Goal: Transaction & Acquisition: Purchase product/service

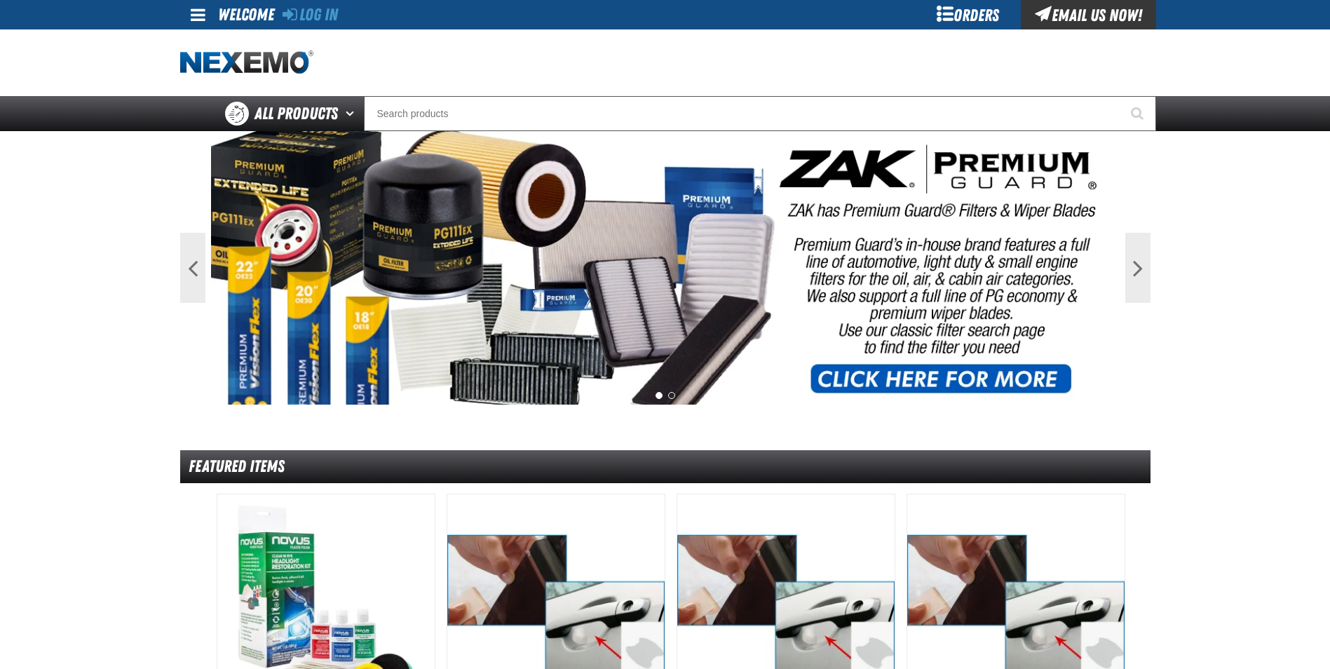
click at [971, 16] on div "Orders" at bounding box center [967, 14] width 105 height 29
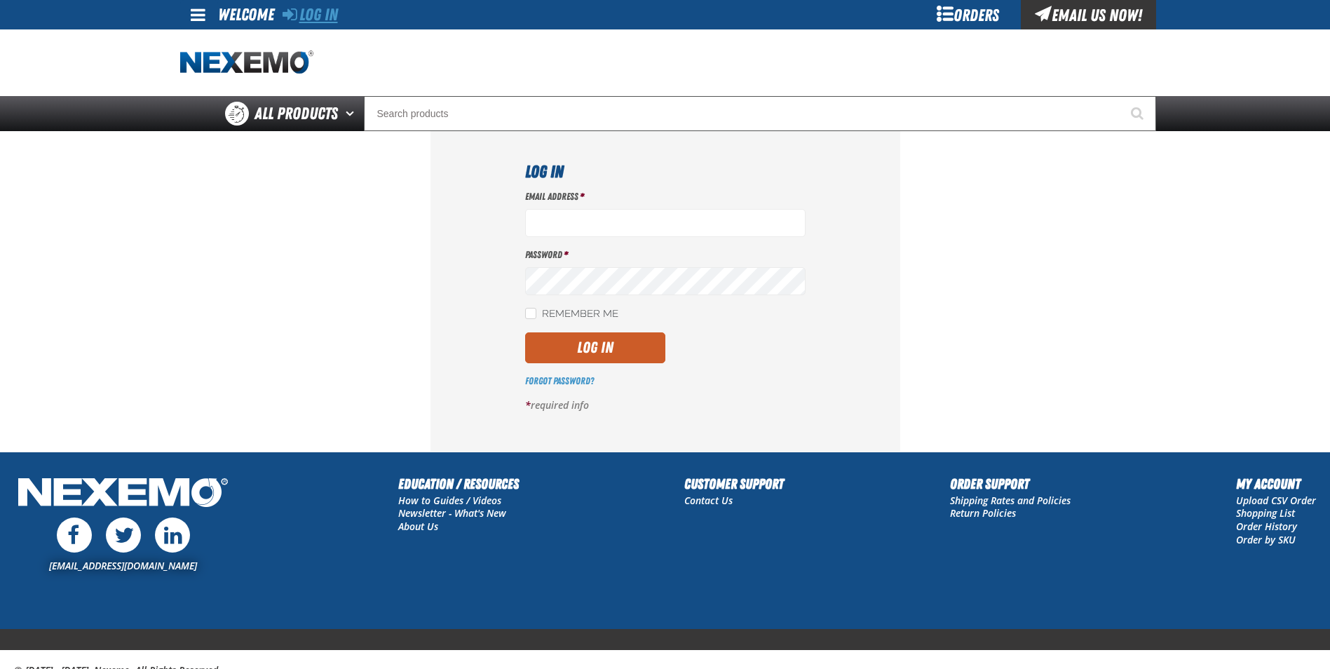
click at [327, 15] on link "Log In" at bounding box center [309, 15] width 55 height 20
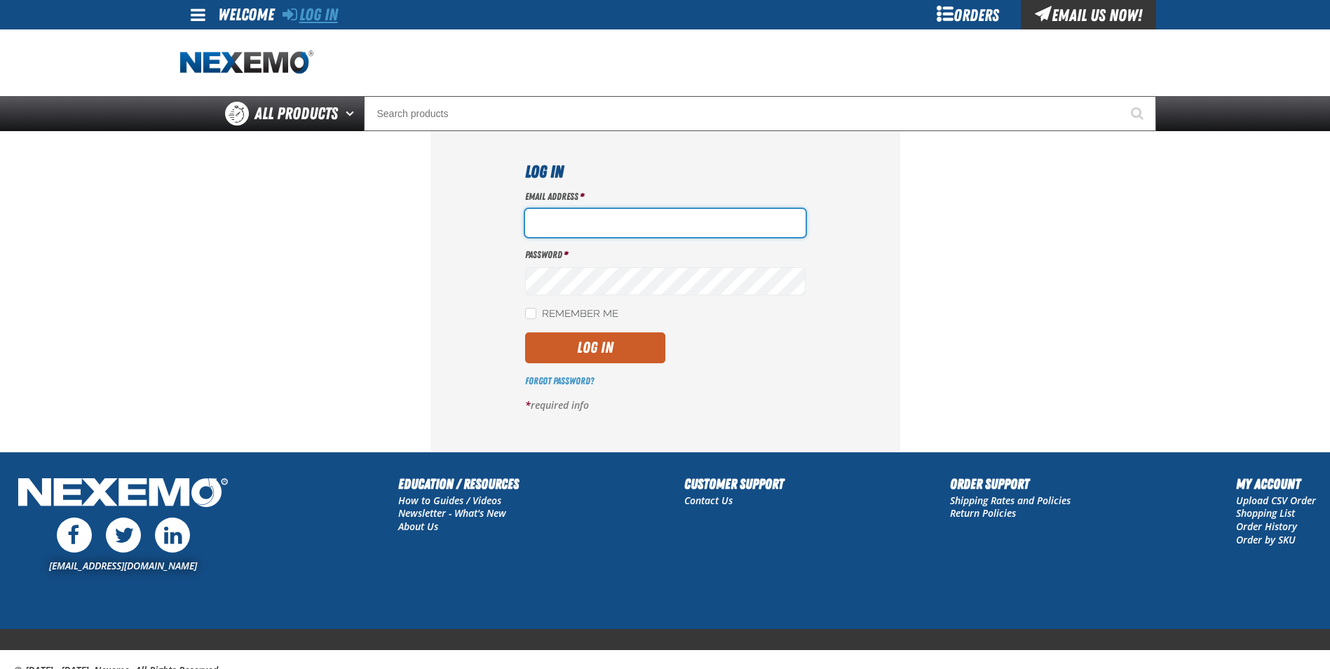
type input "[EMAIL_ADDRESS][DOMAIN_NAME]"
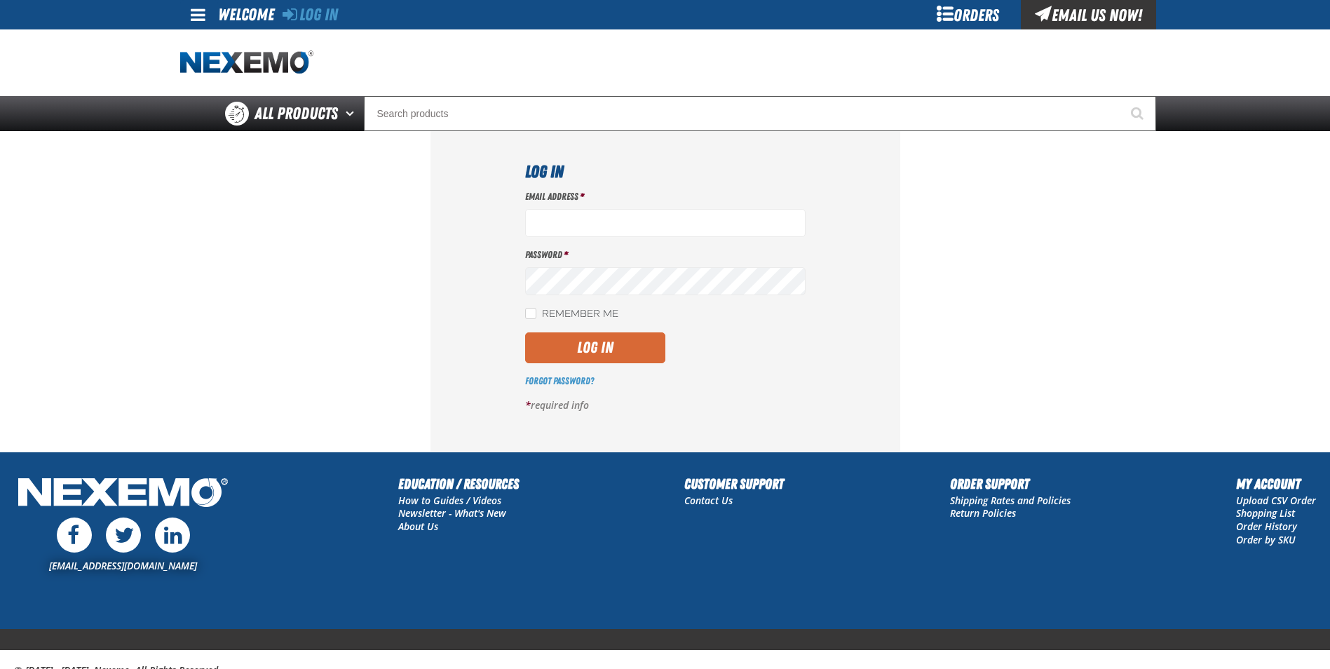
type input "[EMAIL_ADDRESS][DOMAIN_NAME]"
click at [582, 350] on button "Log In" at bounding box center [595, 347] width 140 height 31
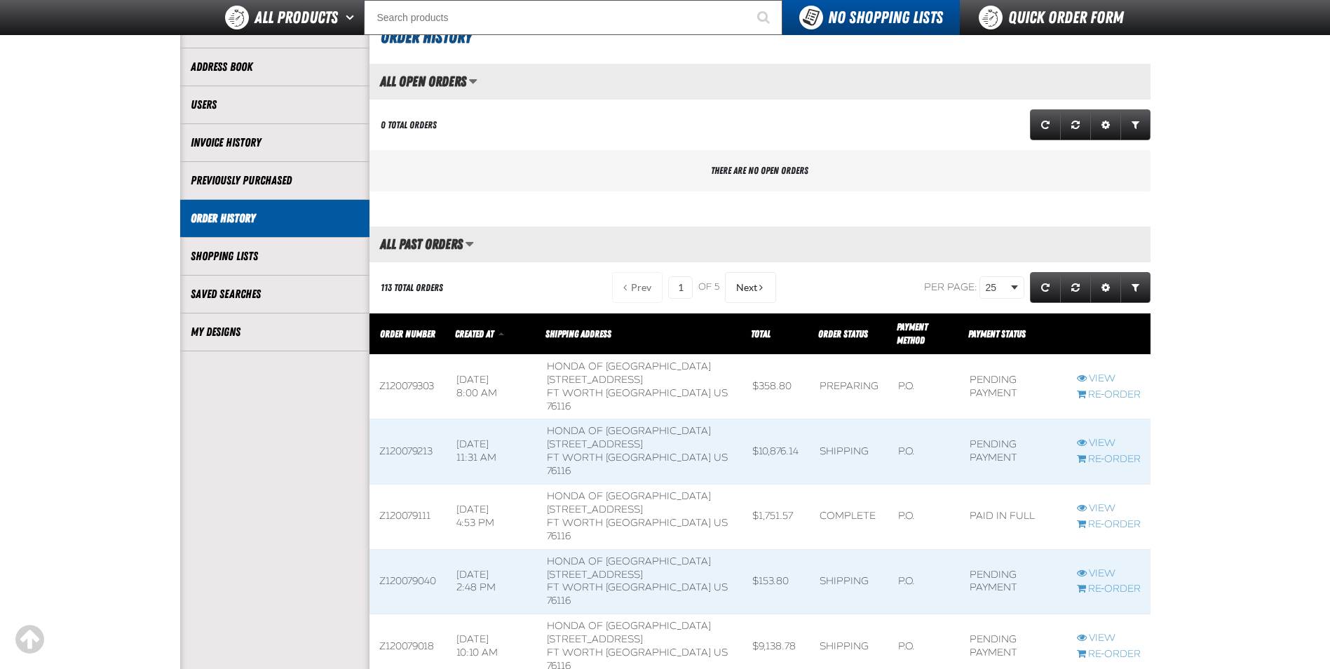
scroll to position [140, 0]
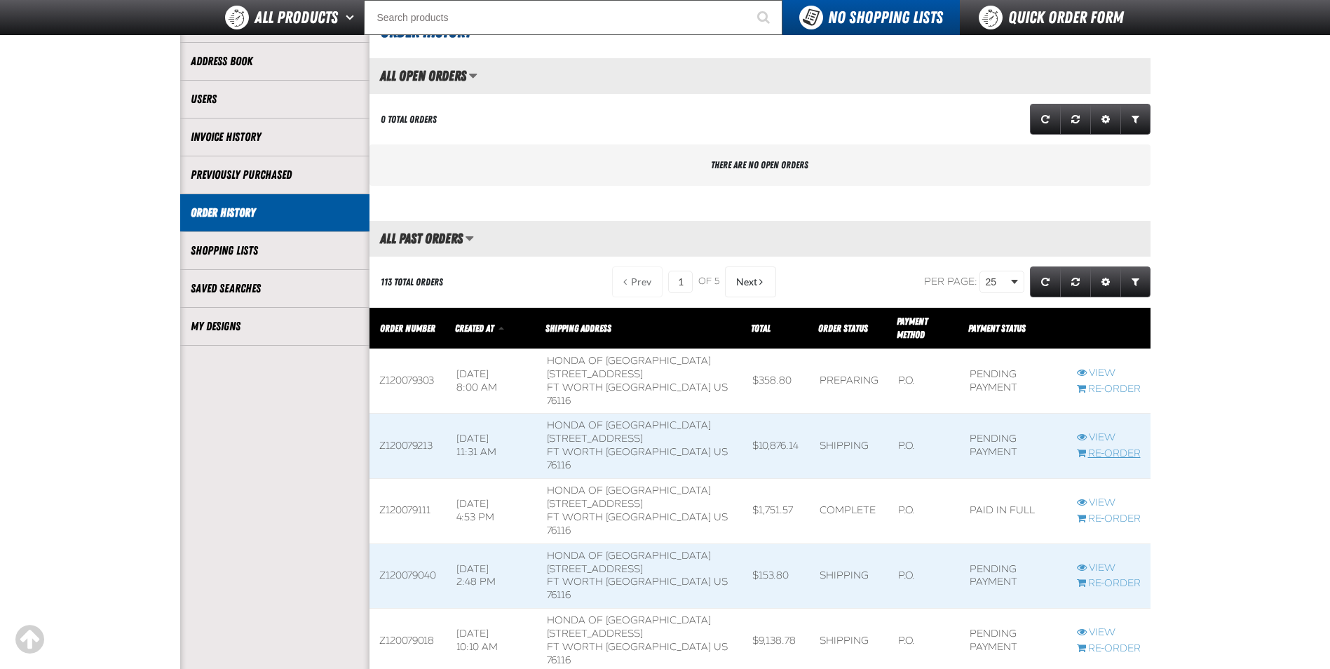
click at [1112, 454] on link "Re-Order" at bounding box center [1109, 453] width 64 height 13
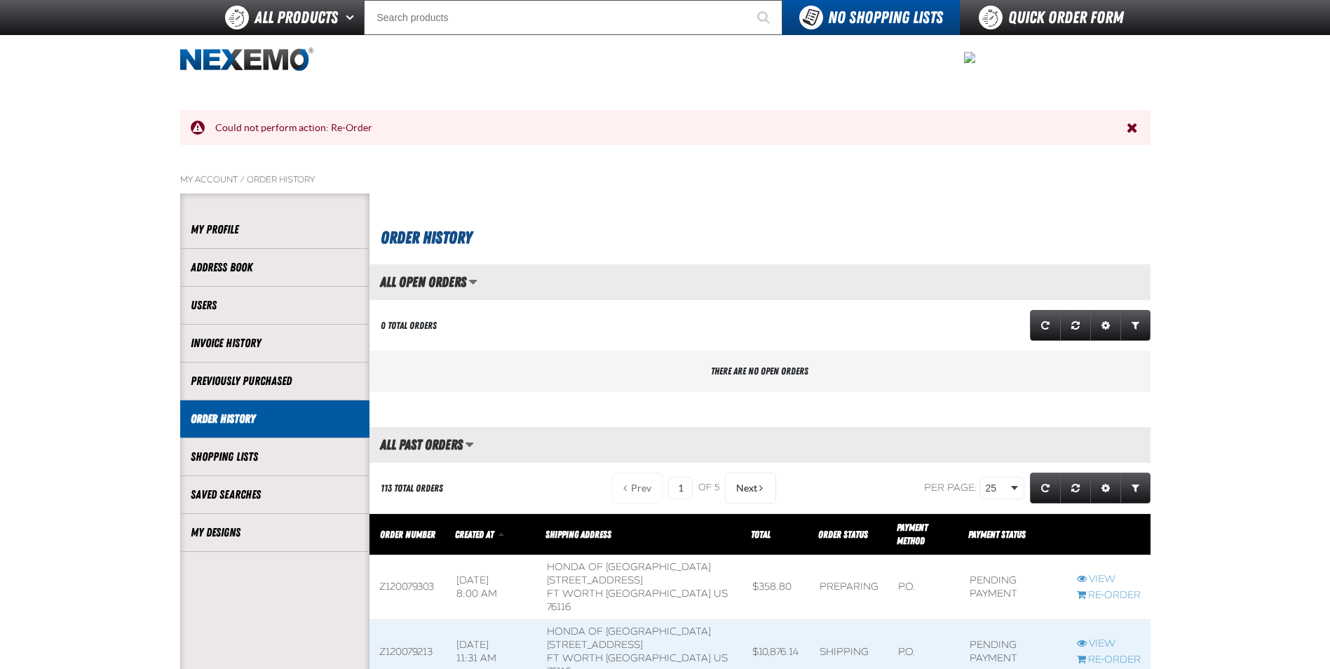
scroll to position [0, 0]
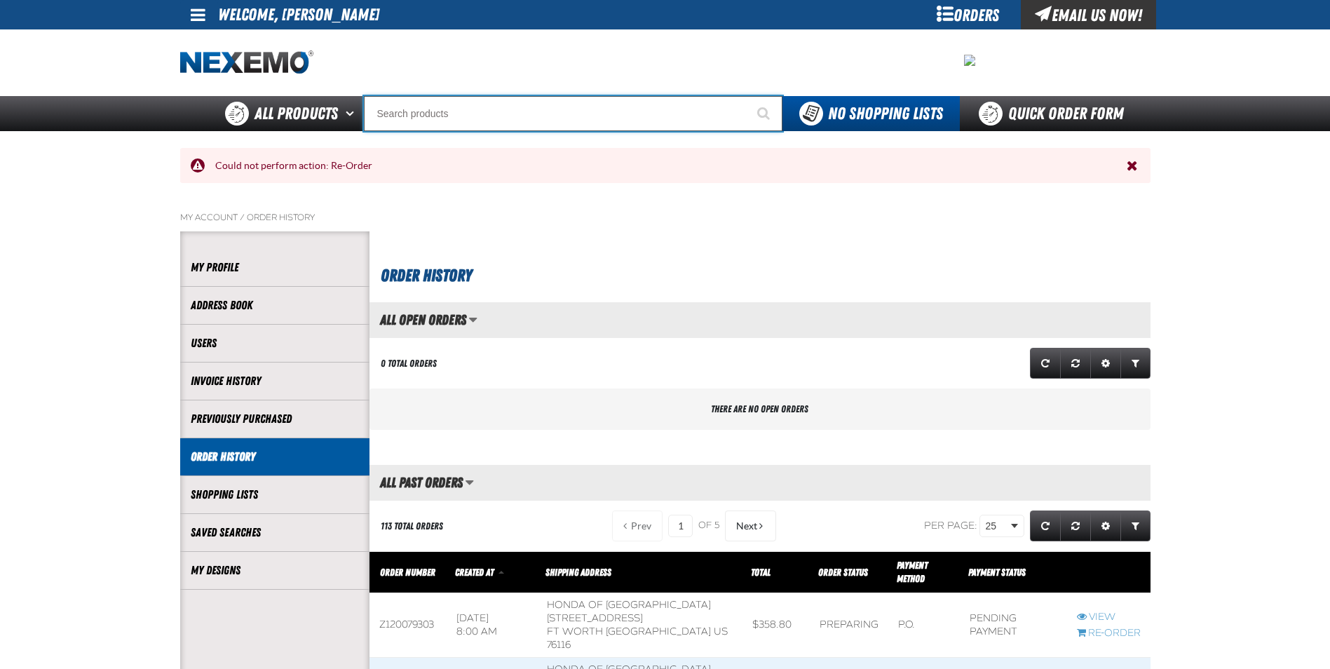
click at [458, 114] on input "Search" at bounding box center [573, 113] width 418 height 35
click at [461, 116] on input "Search" at bounding box center [573, 113] width 418 height 35
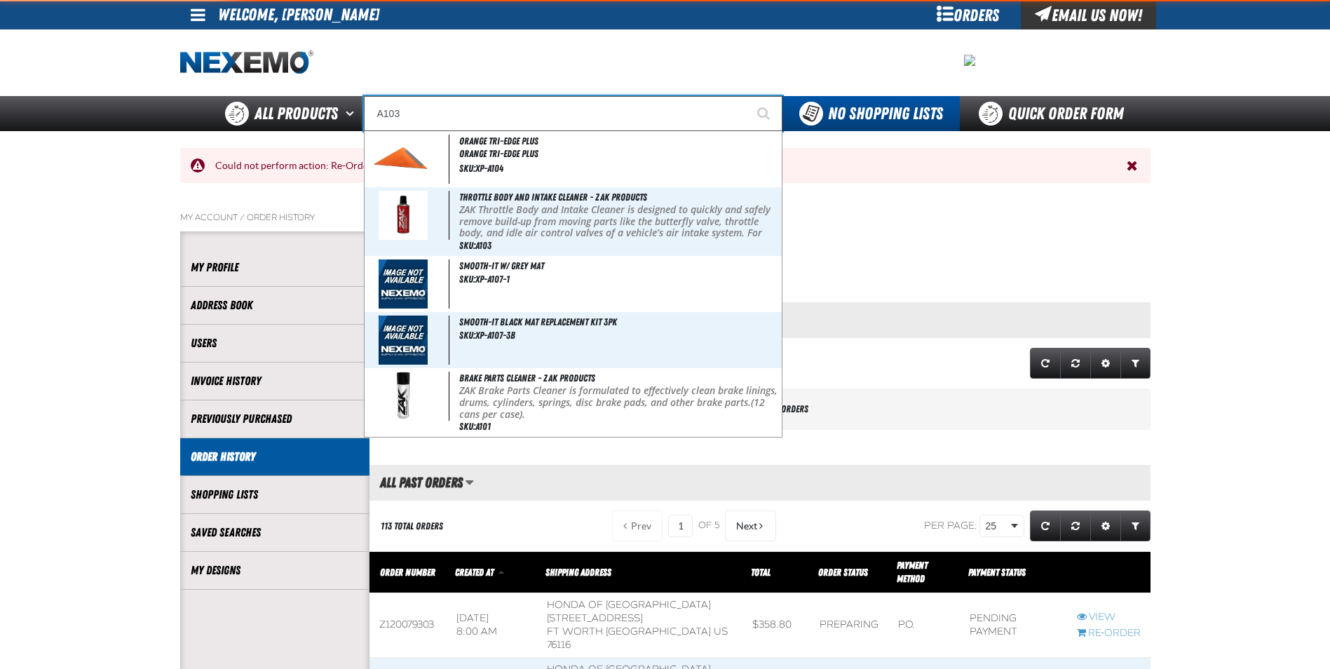
type input "A103"
click at [747, 96] on button "Start Searching" at bounding box center [764, 113] width 35 height 35
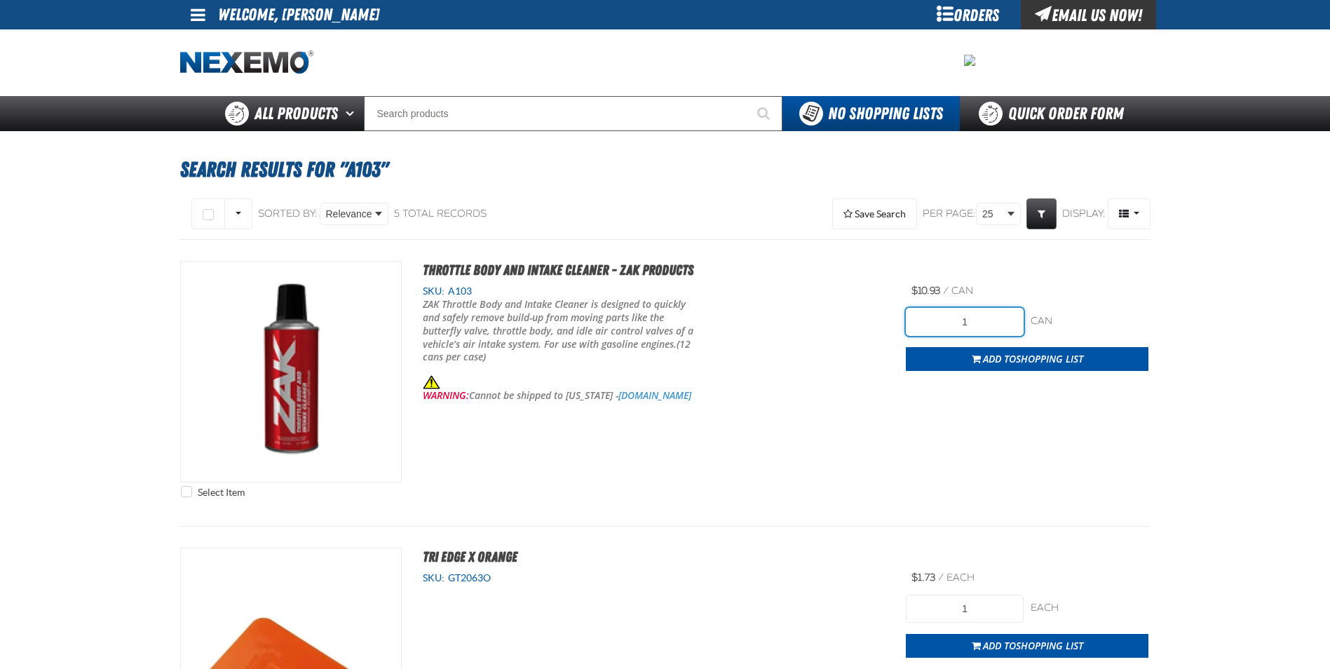
click at [971, 320] on input "1" at bounding box center [965, 322] width 118 height 28
type input "24"
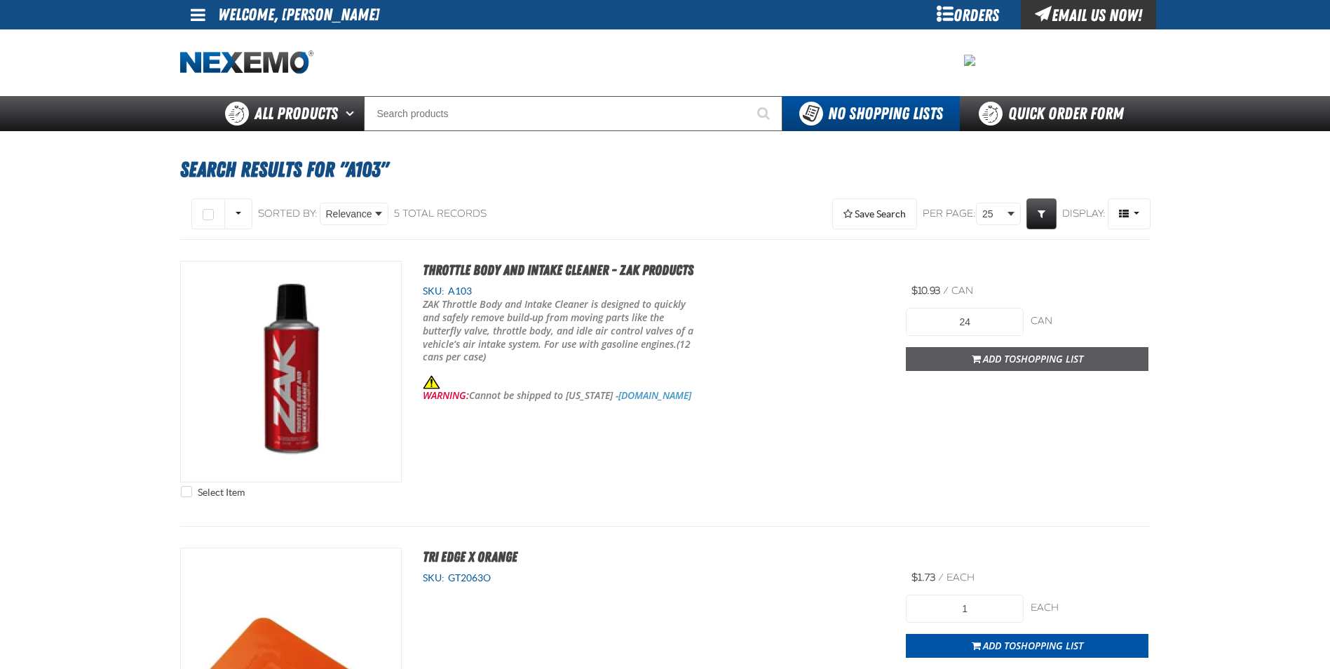
click at [995, 364] on span "Add to Shopping List" at bounding box center [1033, 358] width 100 height 13
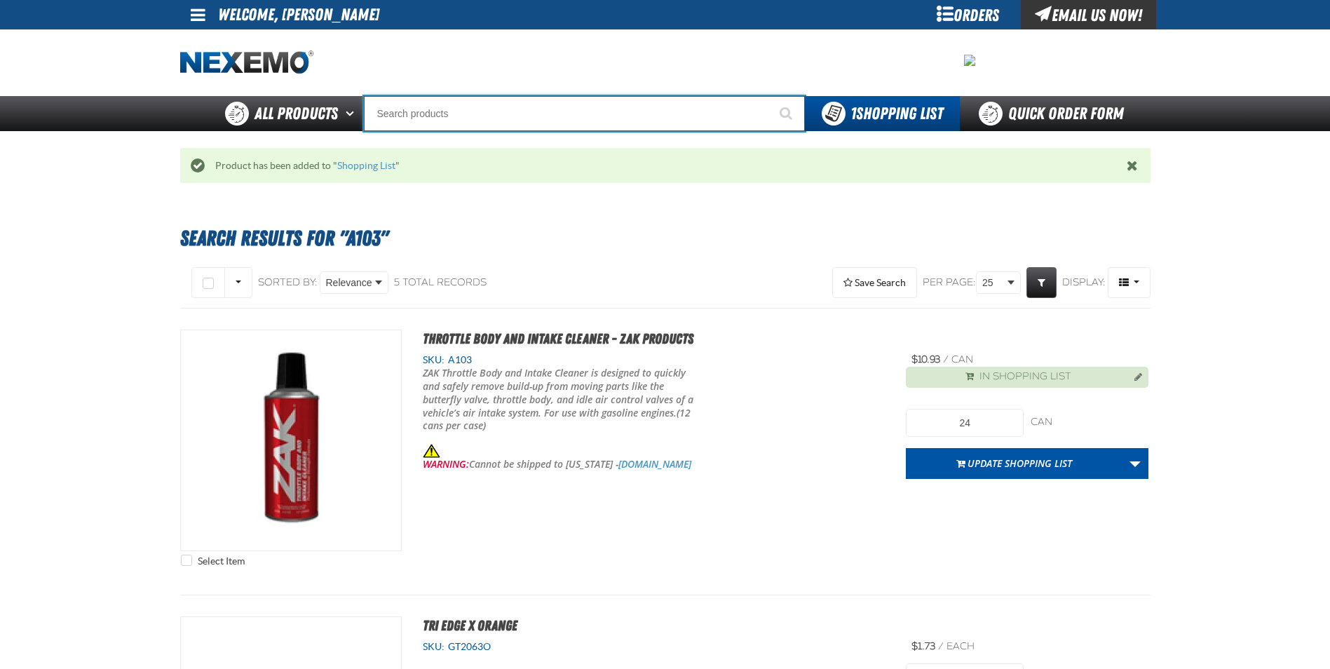
click at [610, 111] on input "Search" at bounding box center [584, 113] width 441 height 35
type input "V"
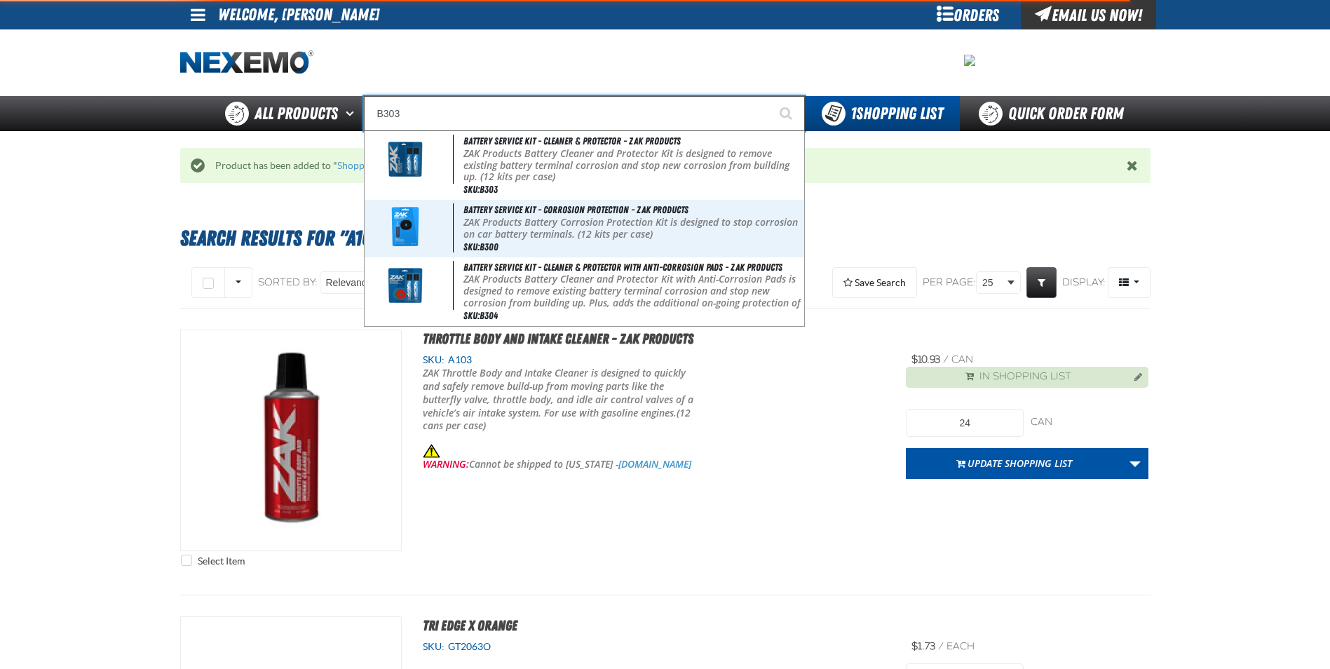
type input "B303"
click at [770, 96] on button "Start Searching" at bounding box center [787, 113] width 35 height 35
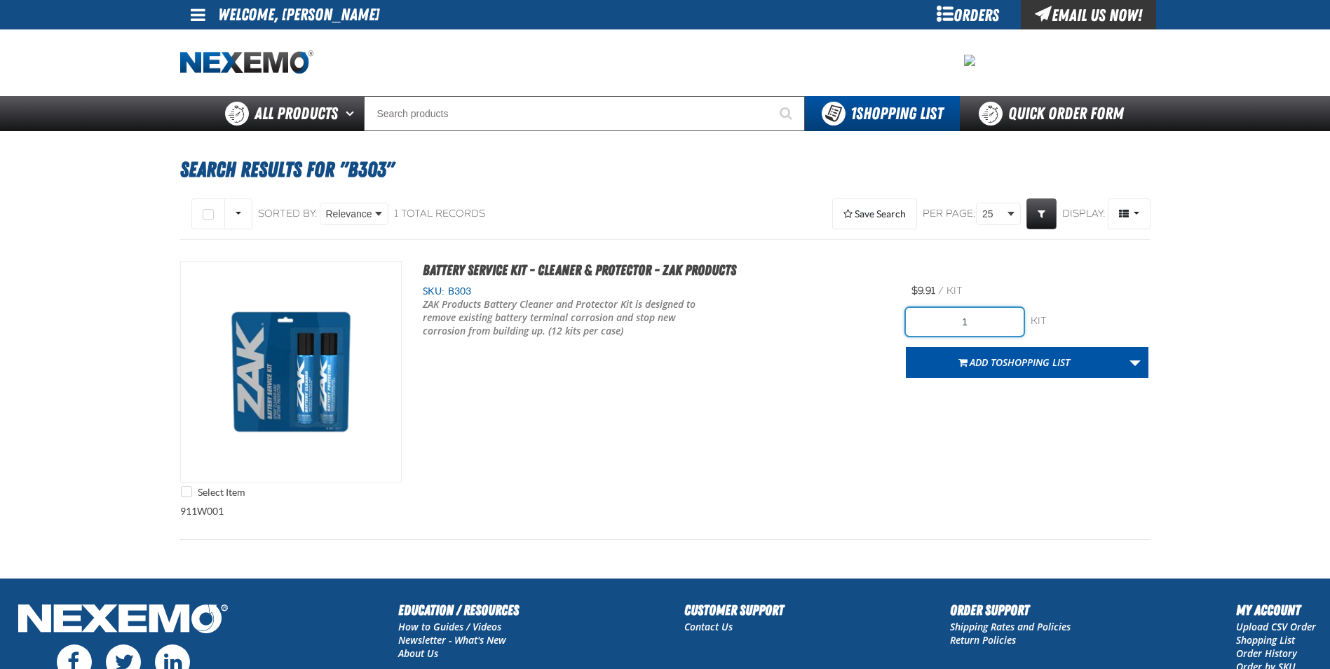
drag, startPoint x: 994, startPoint y: 317, endPoint x: 872, endPoint y: 332, distance: 122.8
click at [872, 332] on div "Select Item Battery Service Kit - Cleaner & Protector - ZAK Products SKU: B303 1" at bounding box center [665, 383] width 970 height 244
type input "36"
drag, startPoint x: 1030, startPoint y: 362, endPoint x: 1021, endPoint y: 363, distance: 9.2
click at [1029, 362] on span "Shopping List" at bounding box center [1035, 361] width 67 height 13
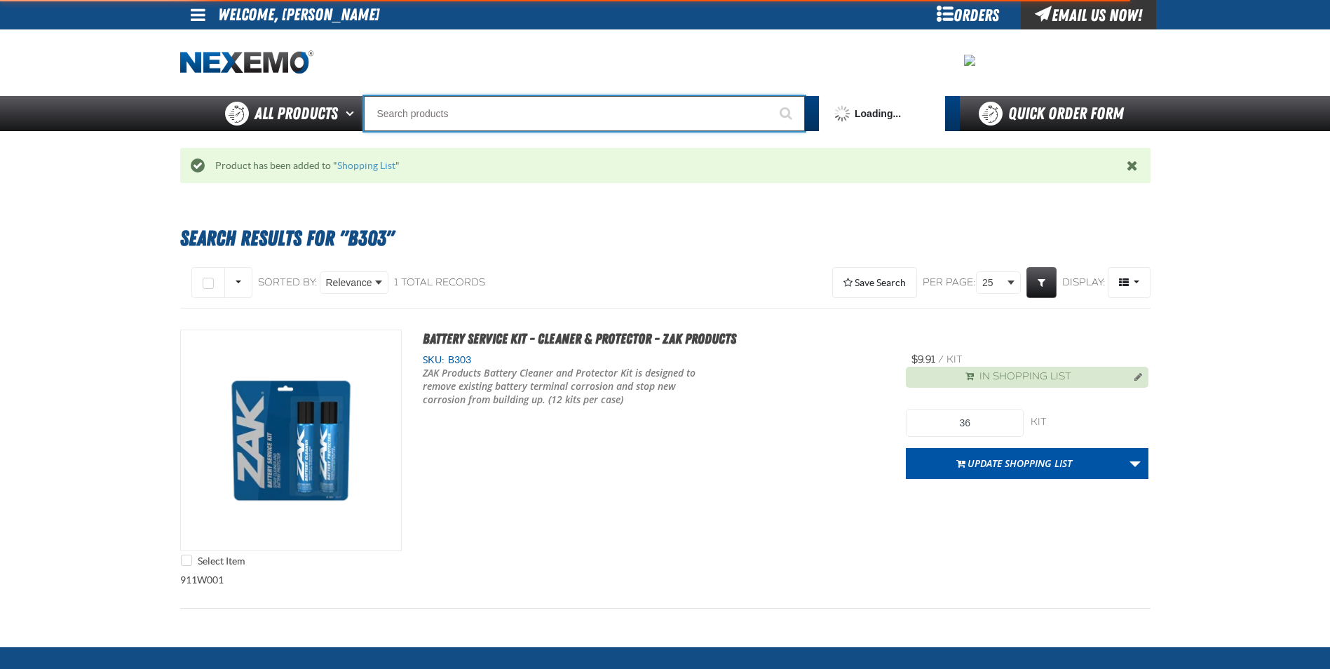
click at [561, 109] on input "Search" at bounding box center [584, 113] width 441 height 35
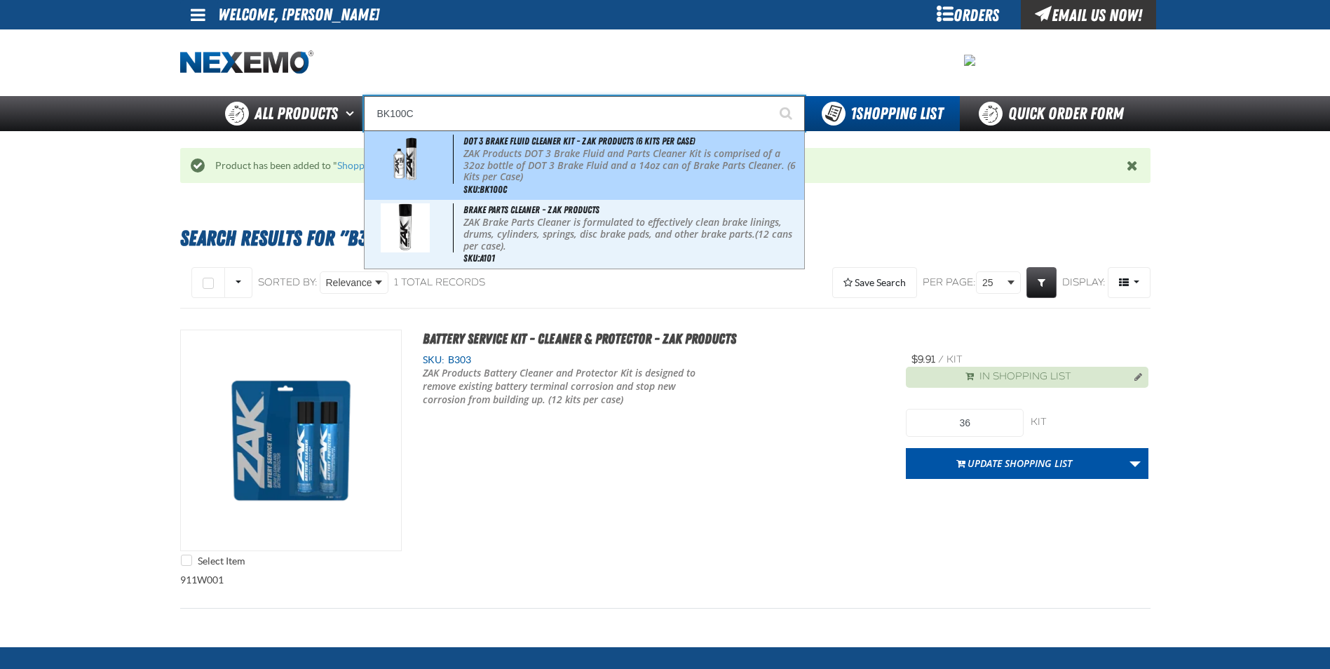
click at [600, 175] on p "ZAK Products DOT 3 Brake Fluid and Parts Cleaner Kit is comprised of a 32oz bot…" at bounding box center [631, 165] width 337 height 35
type input "DOT 3 Brake Fluid Cleaner Kit - ZAK Products (6 Kits per Case)"
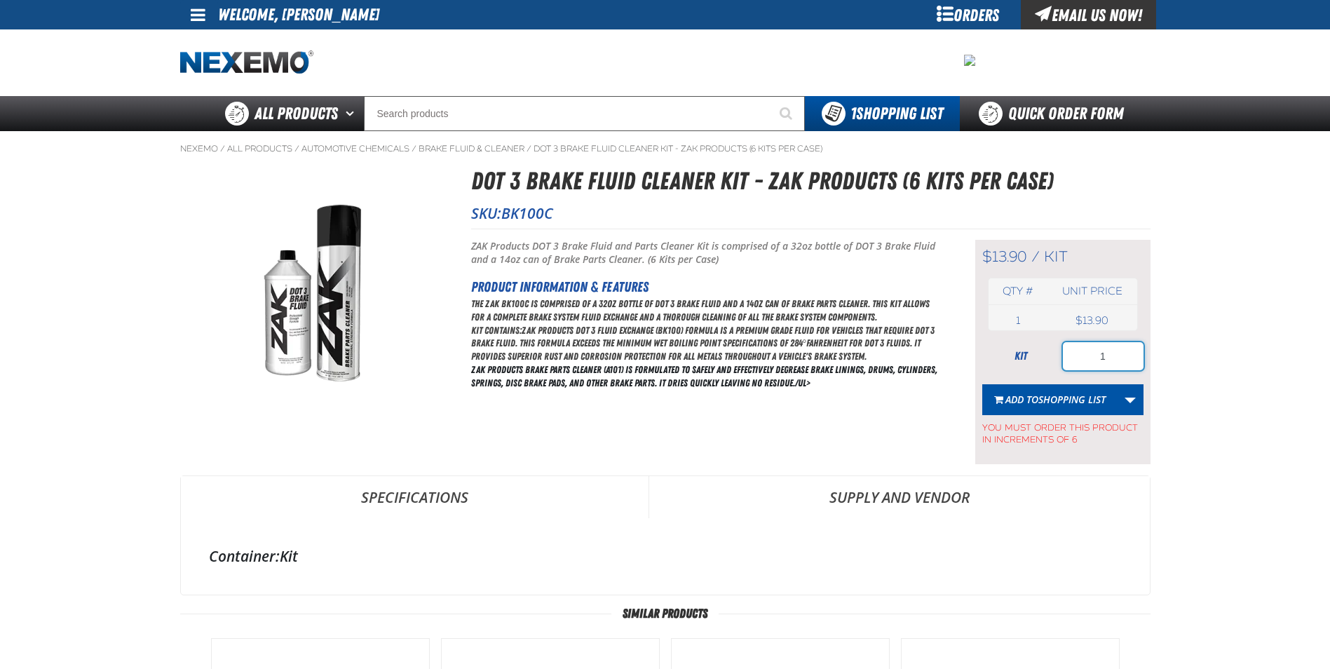
click at [1118, 358] on input "1" at bounding box center [1103, 356] width 81 height 28
type input "66"
click at [1028, 398] on span "Add to Shopping List" at bounding box center [1055, 399] width 100 height 13
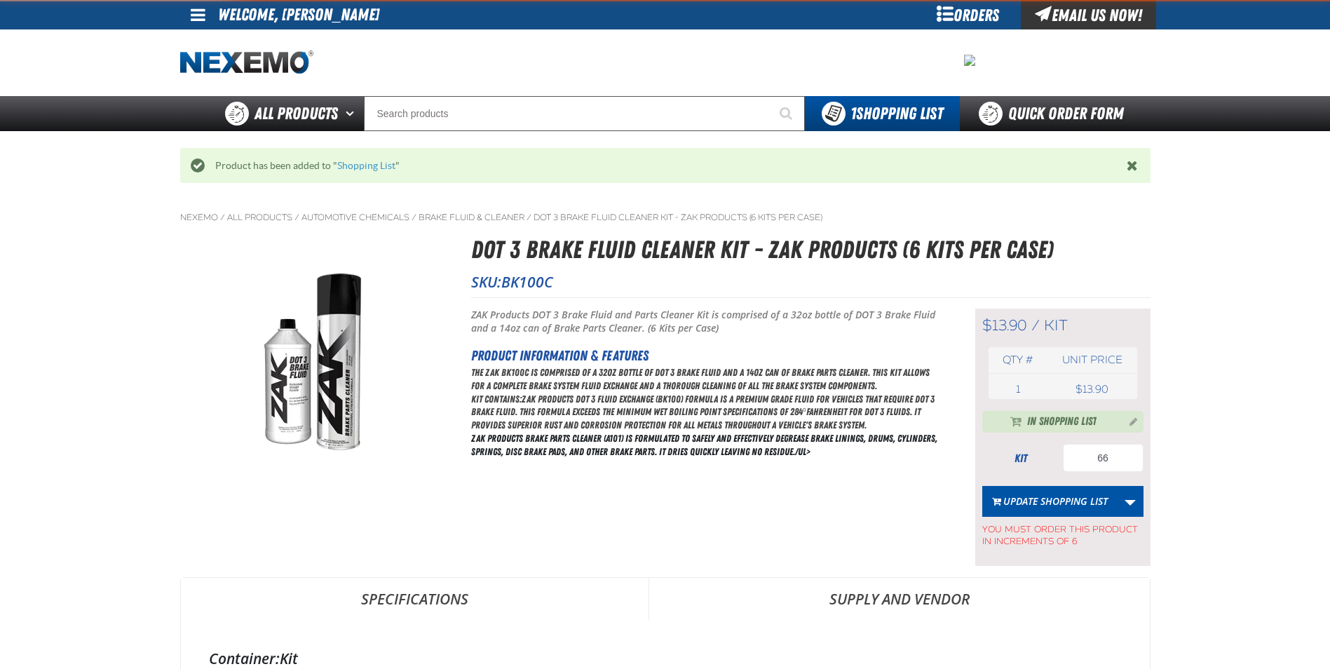
click at [644, 151] on div "Product has been added to " Shopping List "" at bounding box center [665, 165] width 970 height 35
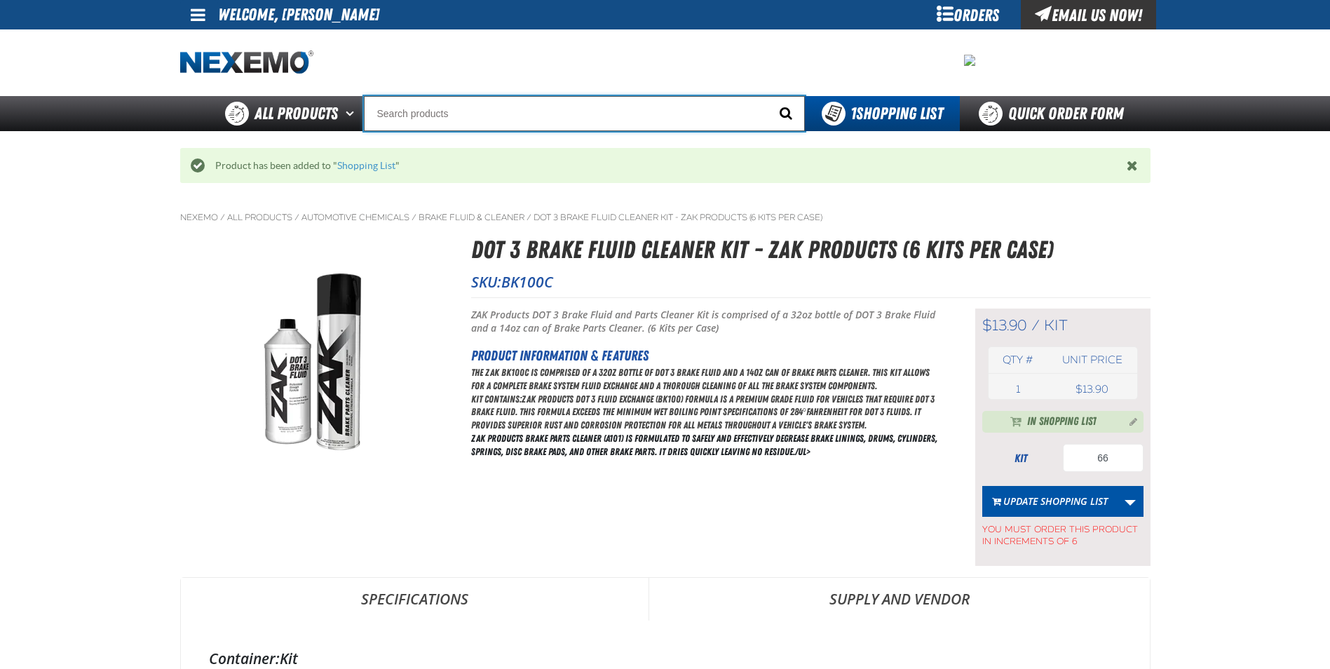
drag, startPoint x: 648, startPoint y: 123, endPoint x: 798, endPoint y: 129, distance: 149.4
click at [651, 123] on input "Search" at bounding box center [584, 113] width 441 height 35
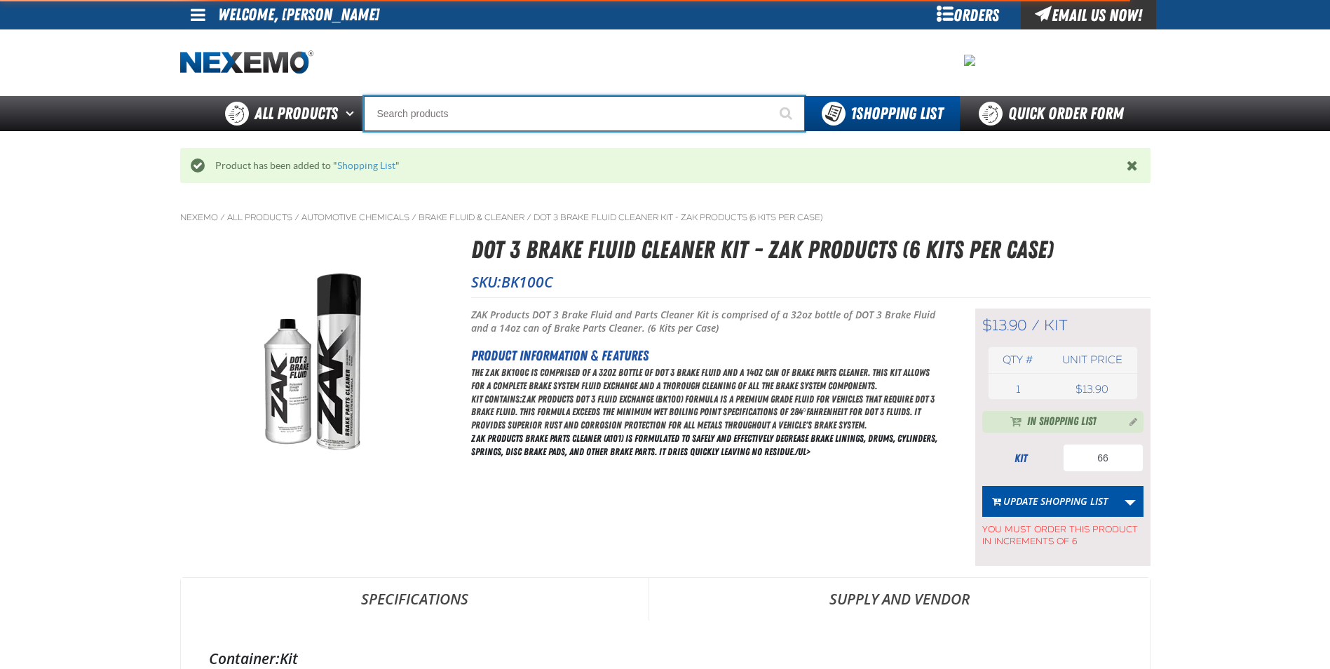
type input "C"
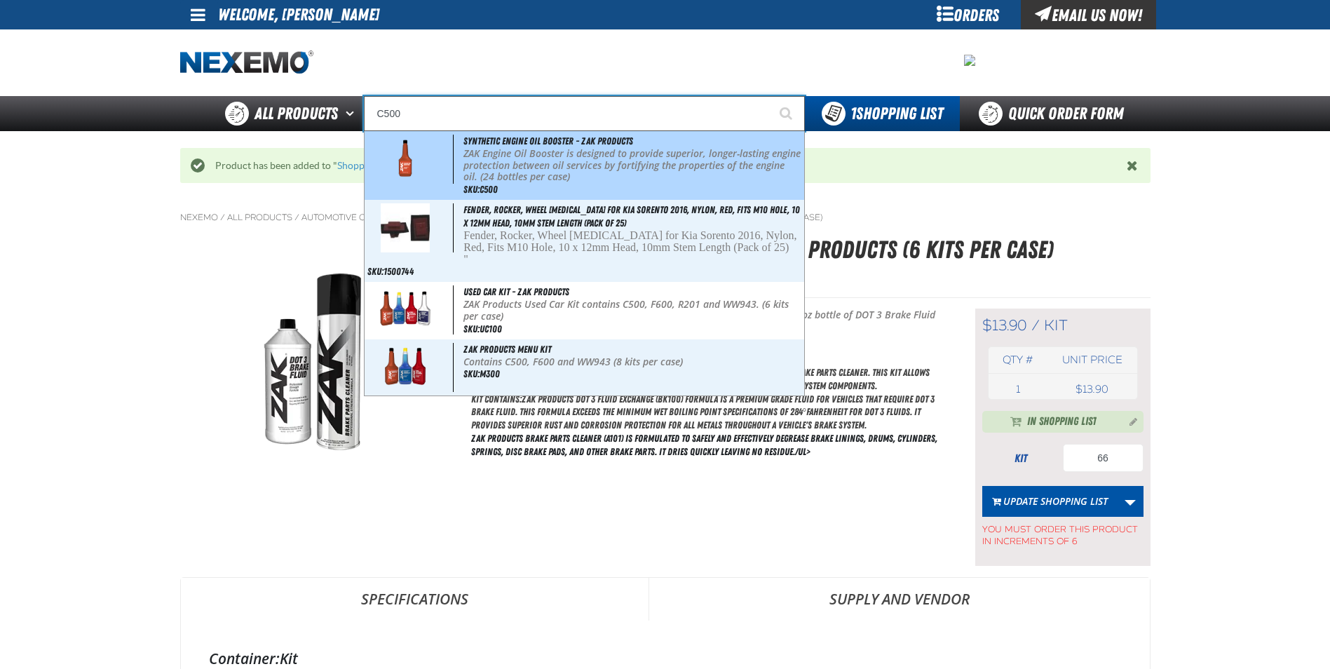
click at [620, 177] on p "ZAK Engine Oil Booster is designed to provide superior, longer-lasting engine p…" at bounding box center [631, 165] width 337 height 35
type input "Synthetic Engine Oil Booster - ZAK Products"
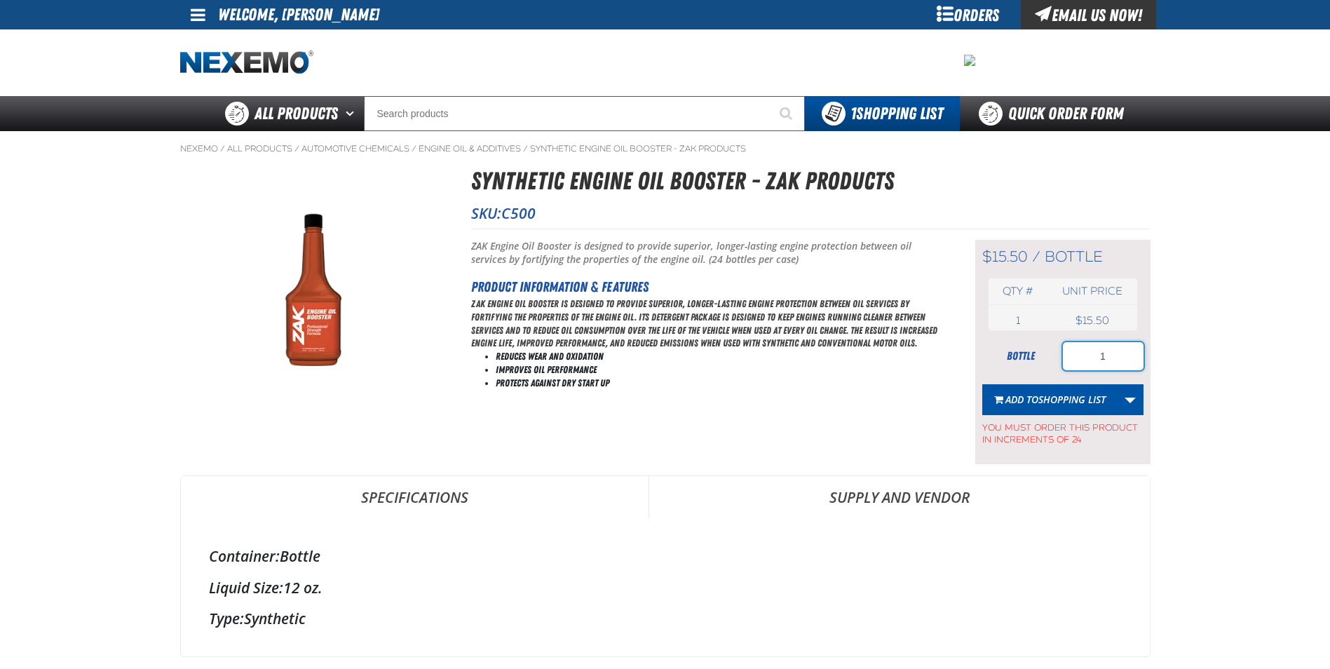
drag, startPoint x: 1128, startPoint y: 362, endPoint x: 1042, endPoint y: 363, distance: 86.2
click at [1042, 363] on div "bottle 1" at bounding box center [1062, 356] width 161 height 28
type input "216"
click at [1028, 401] on span "Add to Shopping List" at bounding box center [1055, 399] width 100 height 13
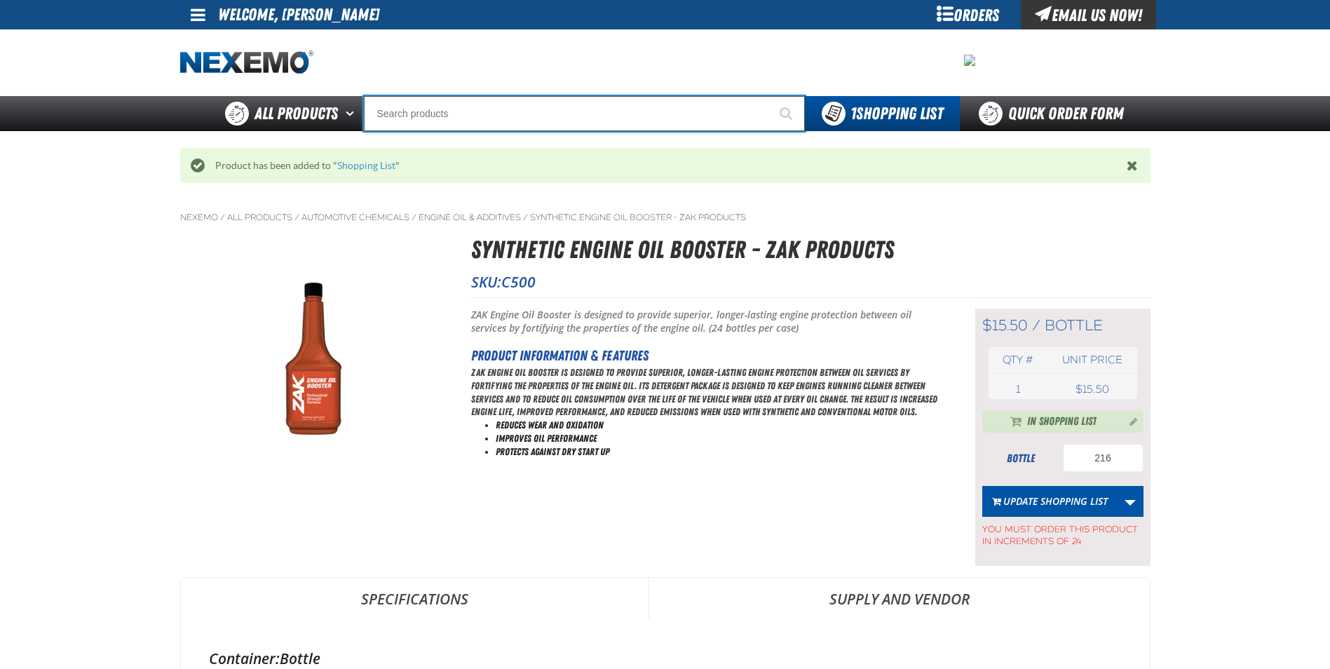
click at [577, 126] on input "Search" at bounding box center [584, 113] width 441 height 35
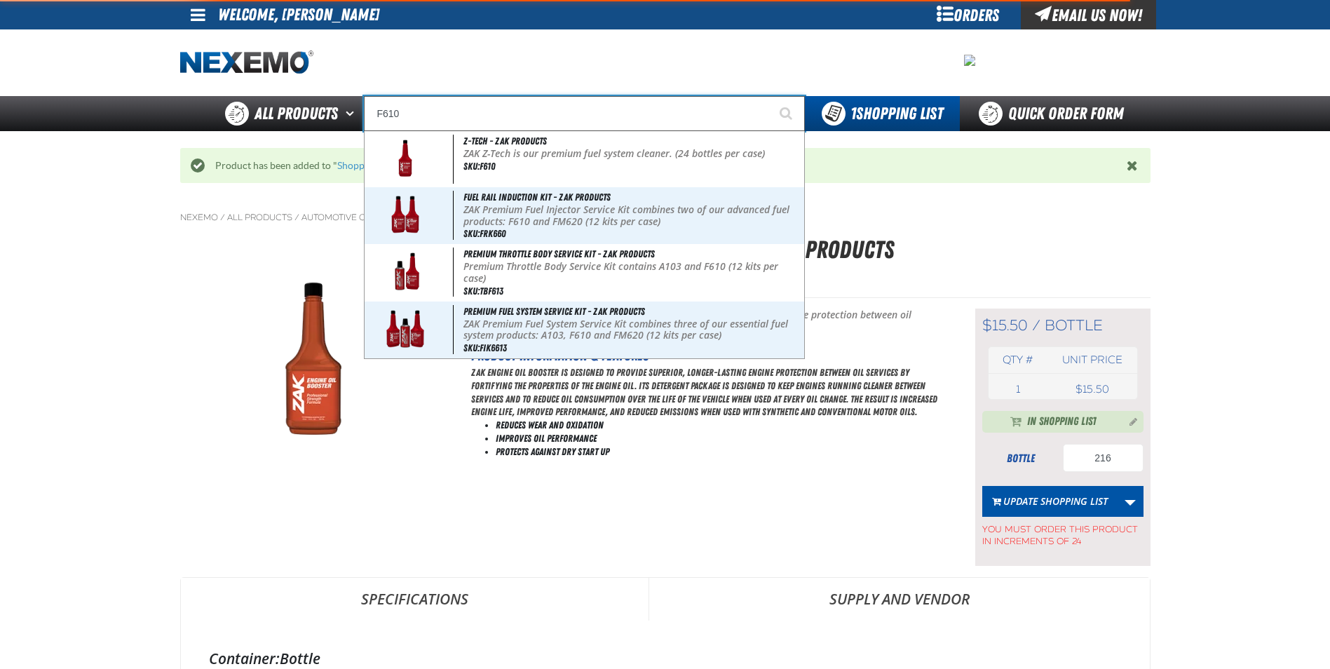
type input "F610"
click at [770, 96] on button "Start Searching" at bounding box center [787, 113] width 35 height 35
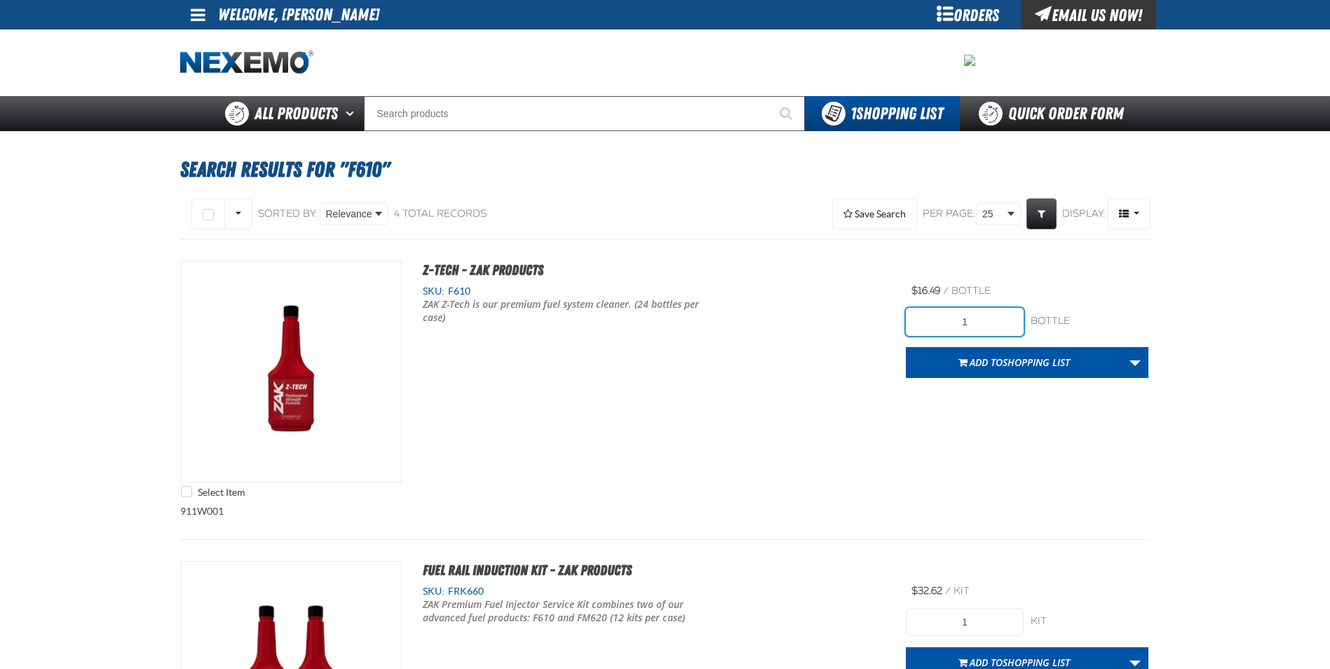
click at [941, 325] on input "1" at bounding box center [965, 322] width 118 height 28
click at [990, 354] on button "Add to Shopping List" at bounding box center [1014, 362] width 217 height 31
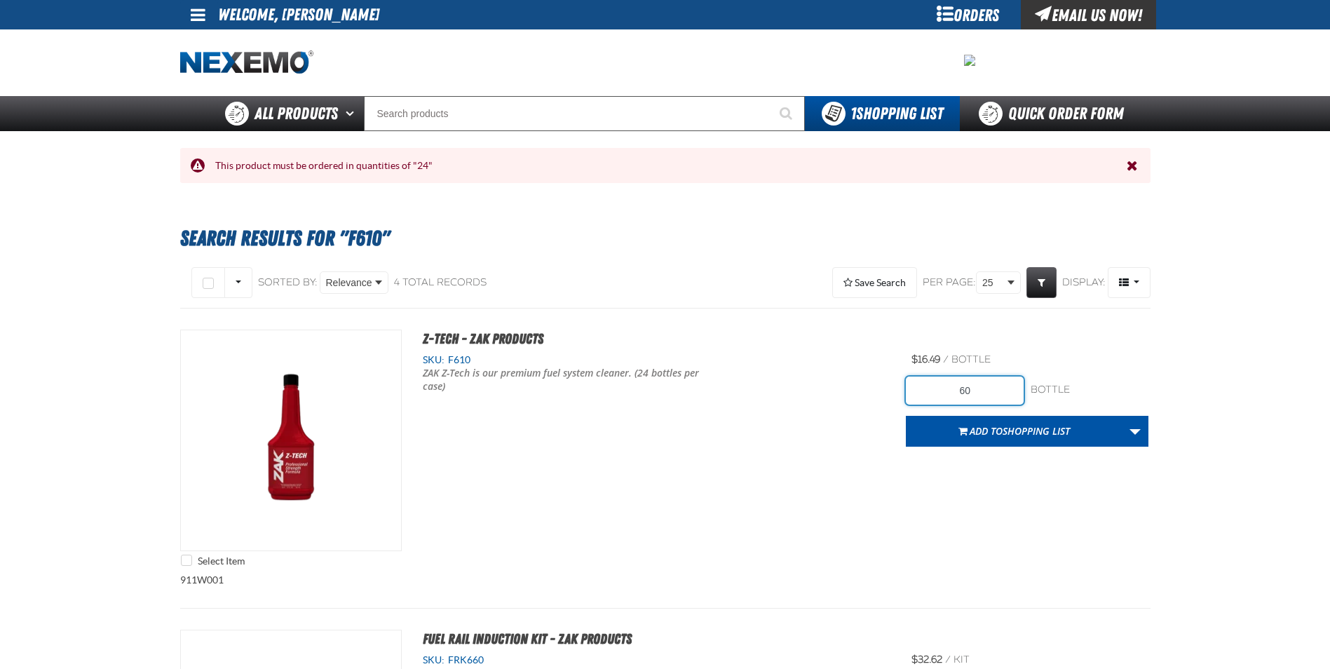
drag, startPoint x: 990, startPoint y: 389, endPoint x: 894, endPoint y: 373, distance: 97.4
click at [896, 374] on div "Select Item Z-Tech - ZAK Products SKU: F610 ZAK Z-Tech is our premium fuel syst…" at bounding box center [665, 451] width 970 height 244
type input "72"
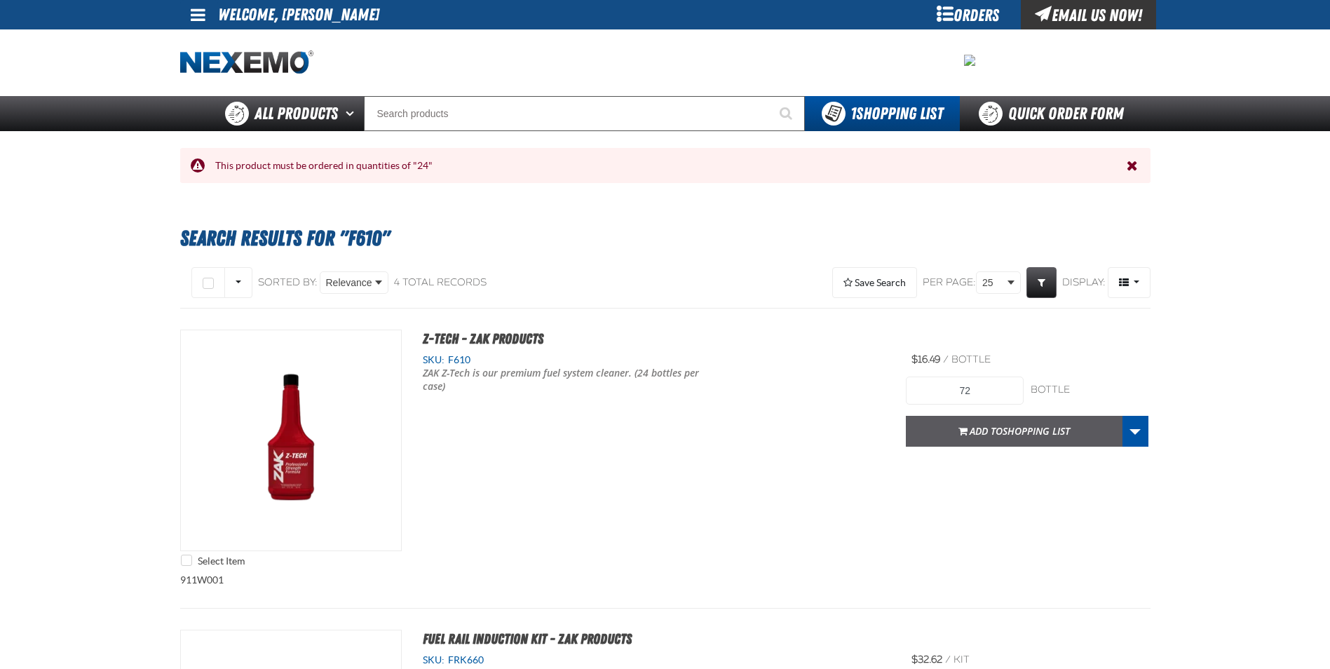
drag, startPoint x: 960, startPoint y: 434, endPoint x: 888, endPoint y: 379, distance: 90.6
click at [960, 434] on span "button" at bounding box center [962, 433] width 9 height 4
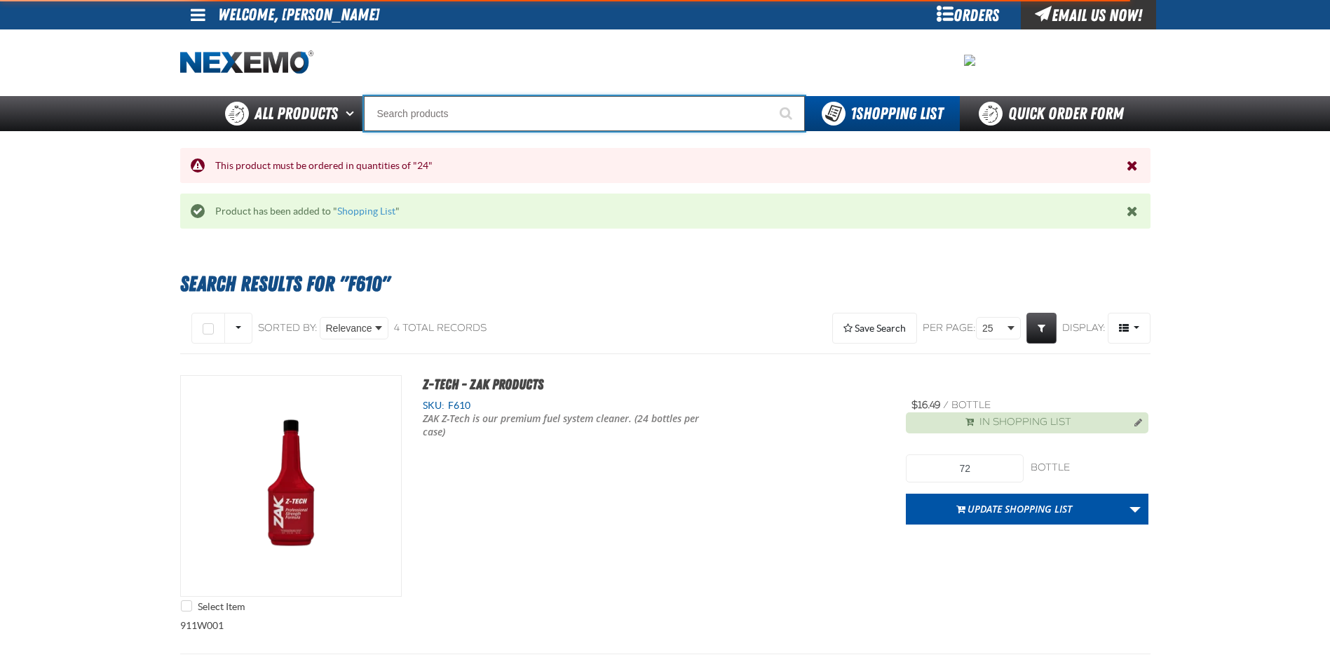
click at [543, 115] on input "Search" at bounding box center [584, 113] width 441 height 35
type input "FR"
type input "FROM"
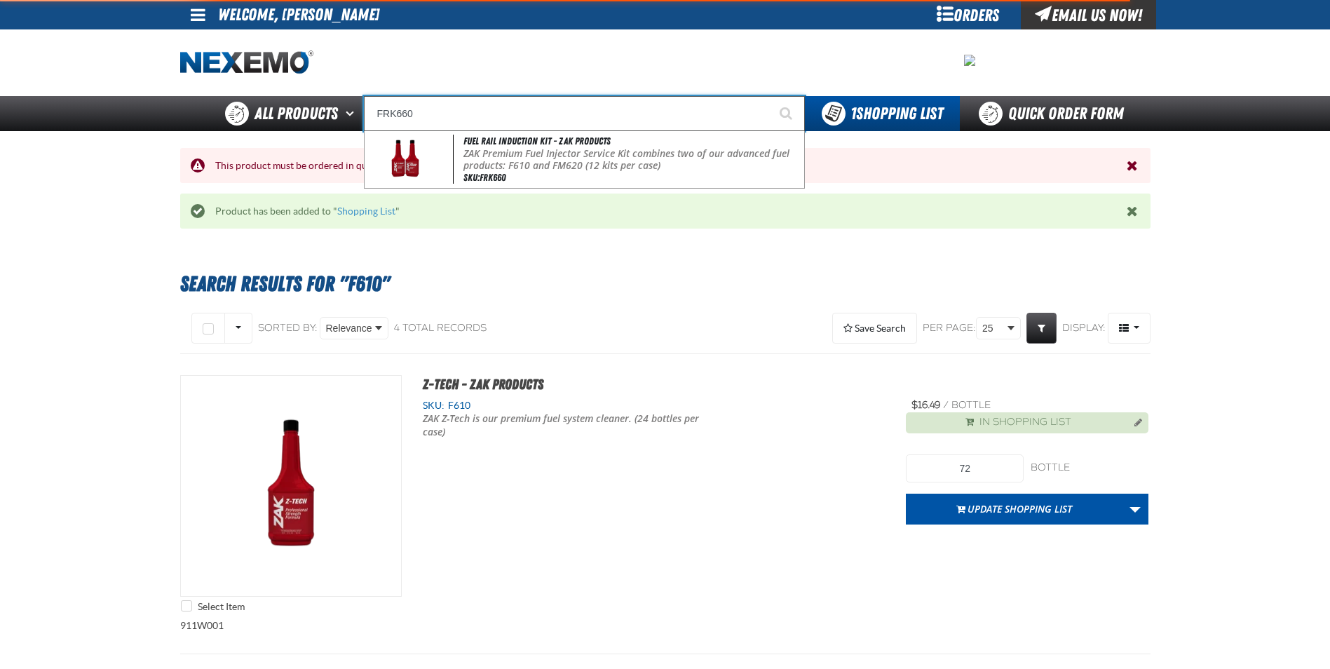
type input "FRK660"
click at [770, 96] on button "Start Searching" at bounding box center [787, 113] width 35 height 35
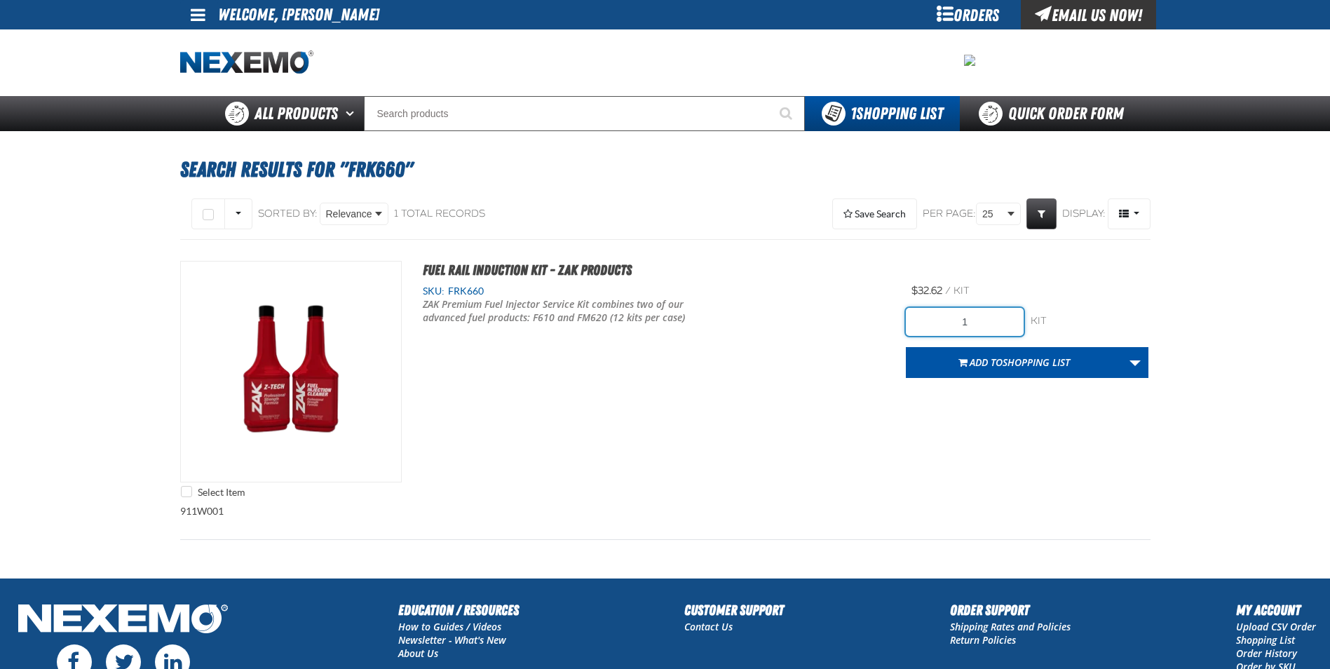
click at [990, 325] on input "1" at bounding box center [965, 322] width 118 height 28
type input "12"
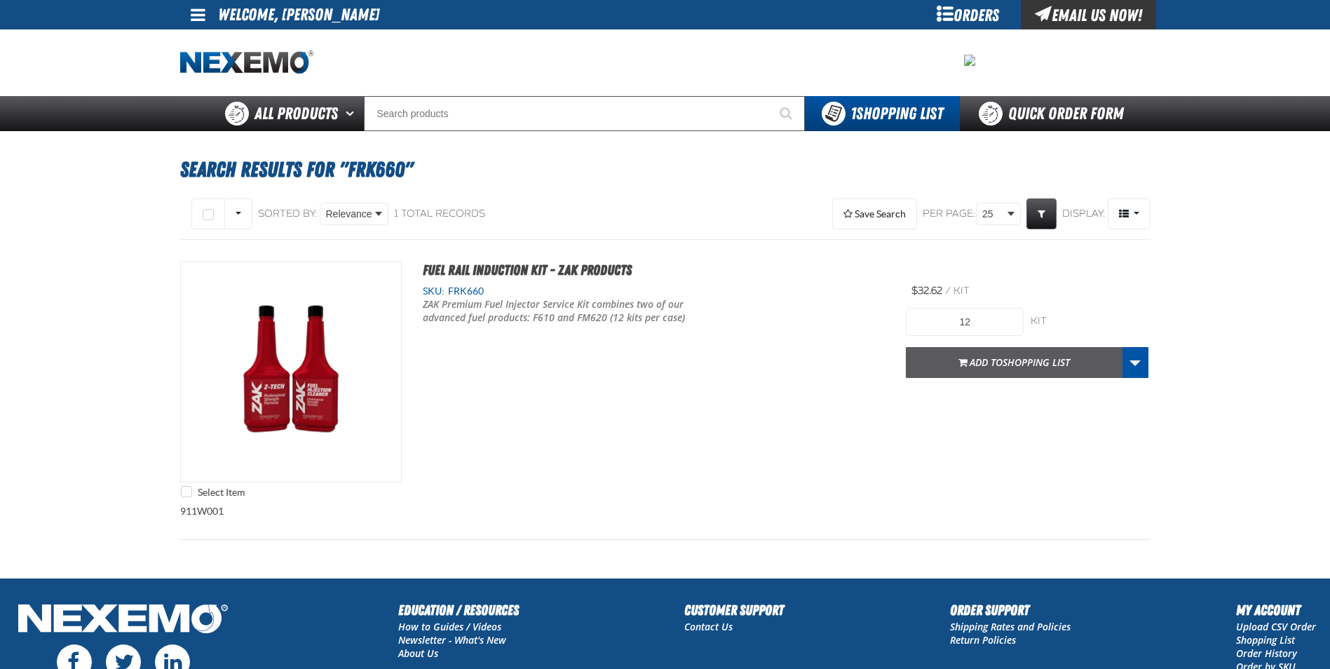
click at [958, 366] on span "button" at bounding box center [962, 364] width 9 height 4
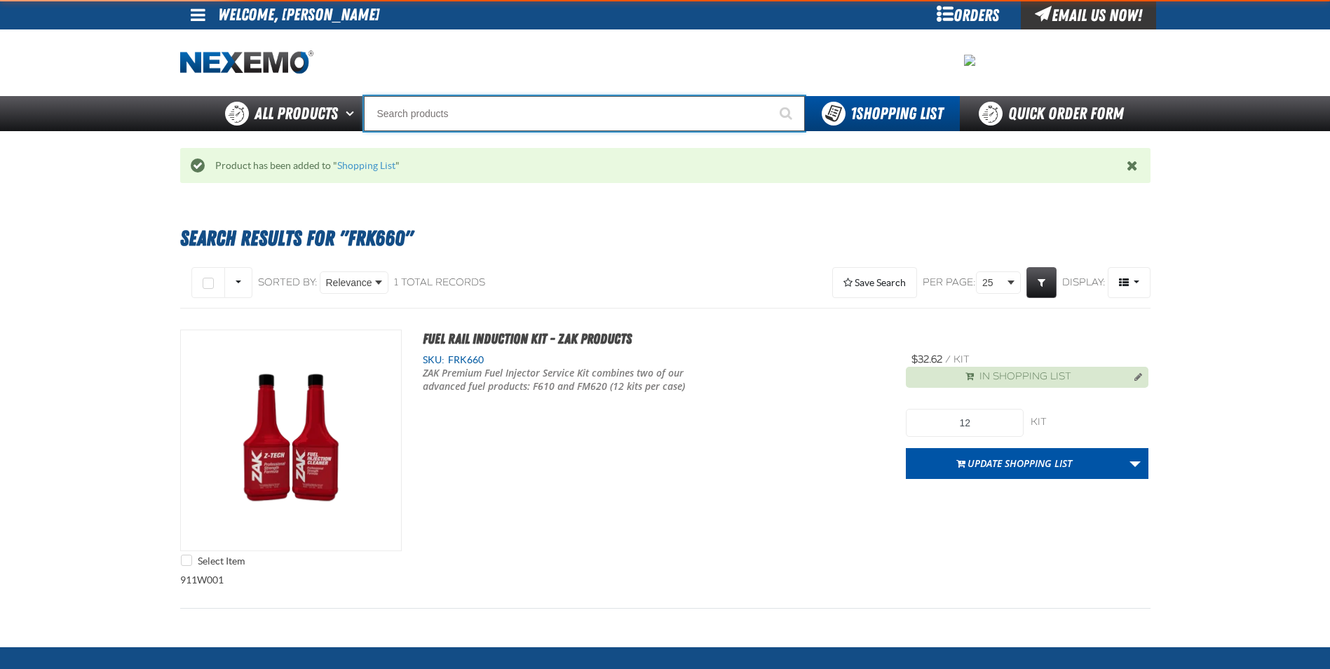
click at [500, 102] on input "Search" at bounding box center [584, 113] width 441 height 35
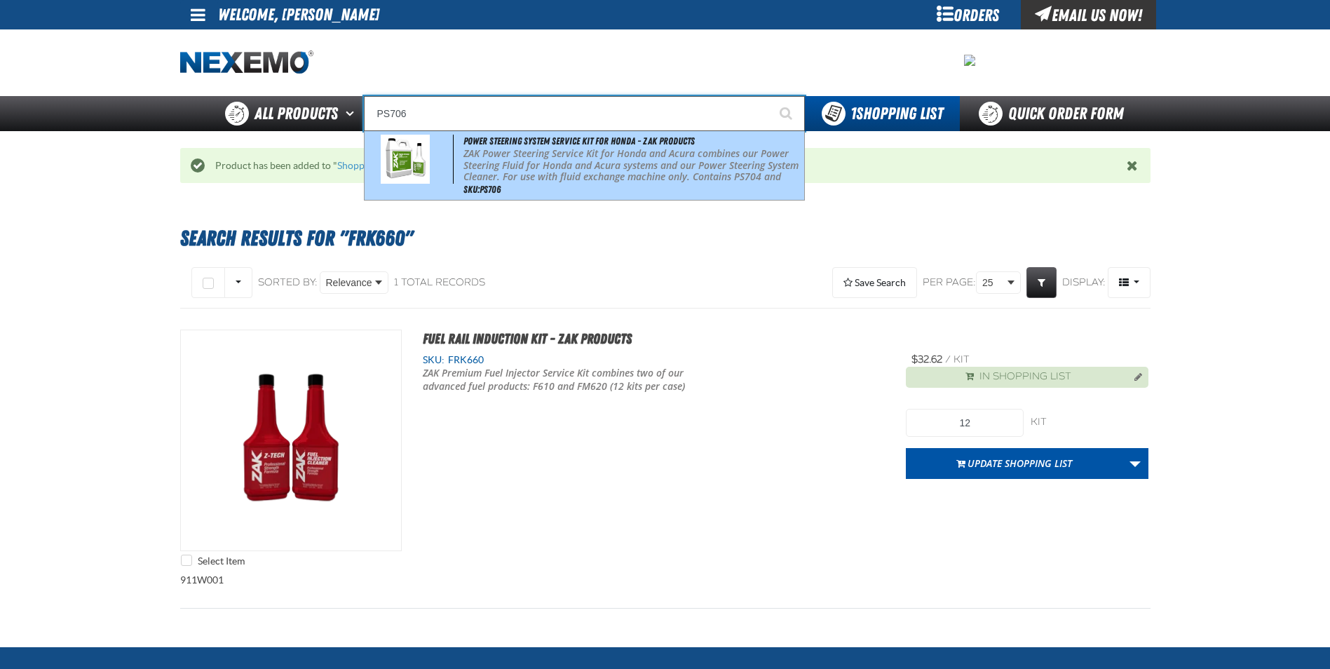
click at [540, 189] on div "Power Steering System Service Kit for Honda - ZAK Products ZAK Power Steering S…" at bounding box center [583, 165] width 439 height 69
type input "Power Steering System Service Kit for Honda - ZAK Products"
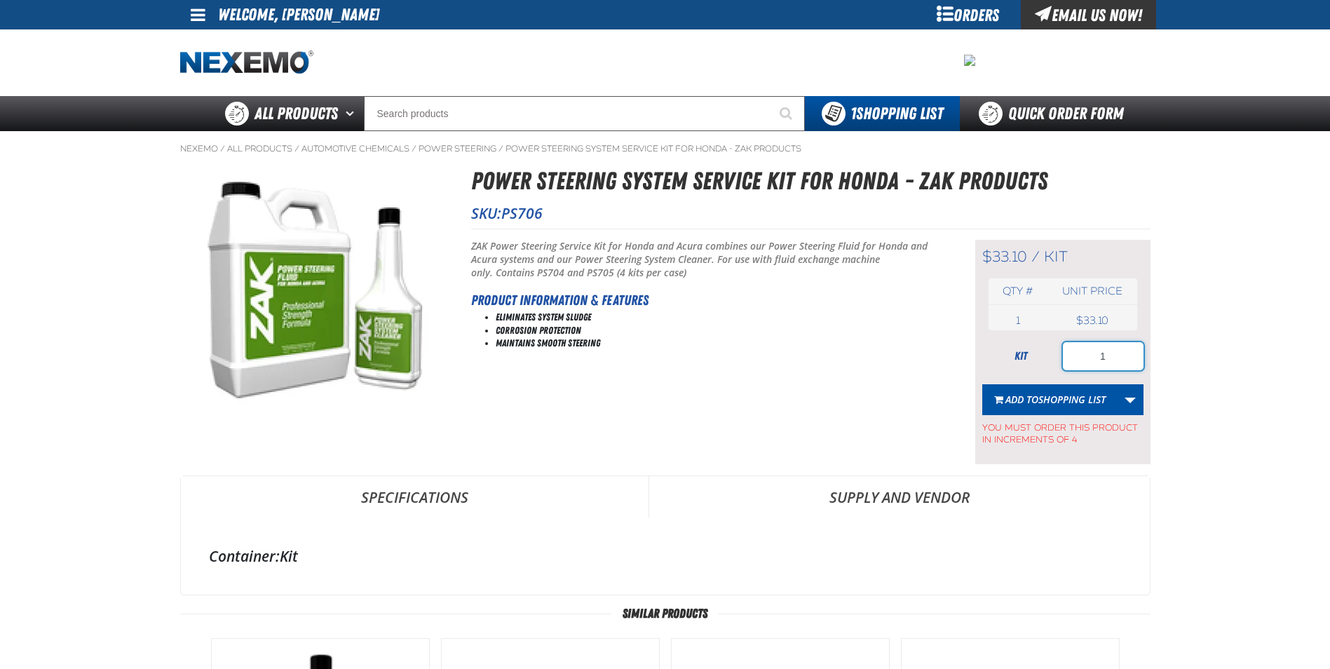
drag, startPoint x: 1123, startPoint y: 355, endPoint x: 1095, endPoint y: 357, distance: 28.1
click at [1095, 357] on input "1" at bounding box center [1103, 356] width 81 height 28
type input "4"
drag, startPoint x: 1052, startPoint y: 396, endPoint x: 1058, endPoint y: 383, distance: 14.7
click at [1055, 393] on span "Shopping List" at bounding box center [1071, 399] width 67 height 13
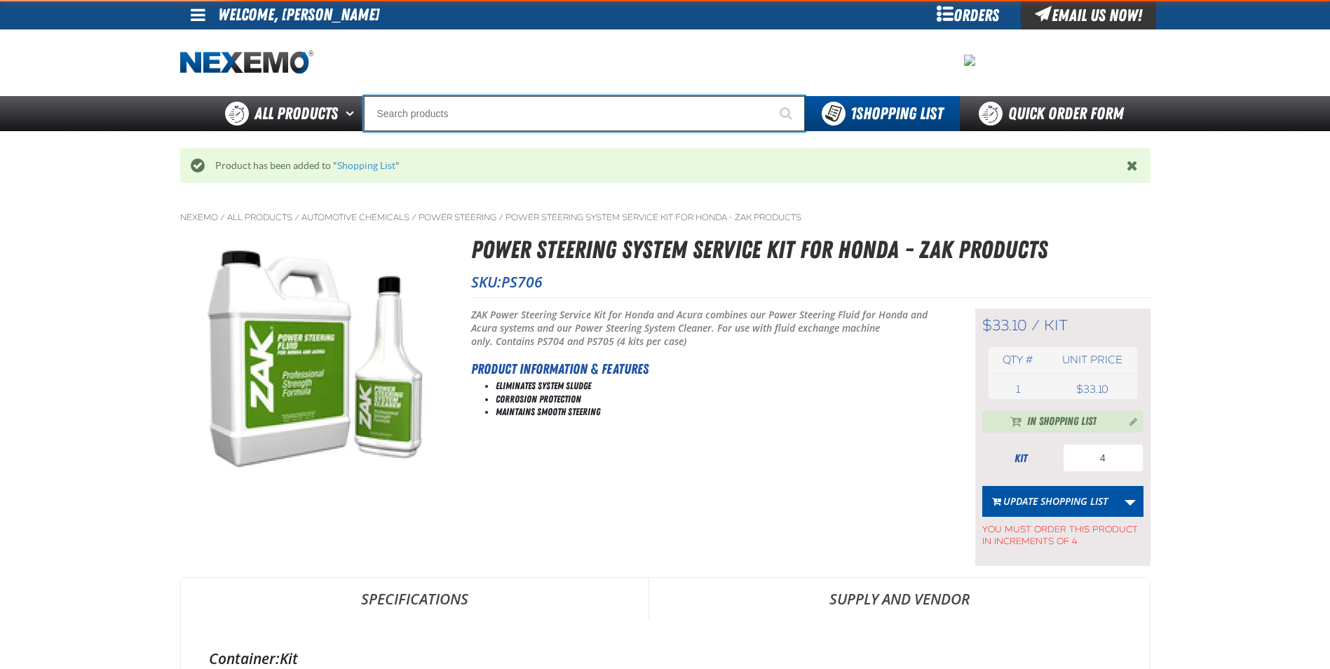
click at [503, 100] on input "Search" at bounding box center [584, 113] width 441 height 35
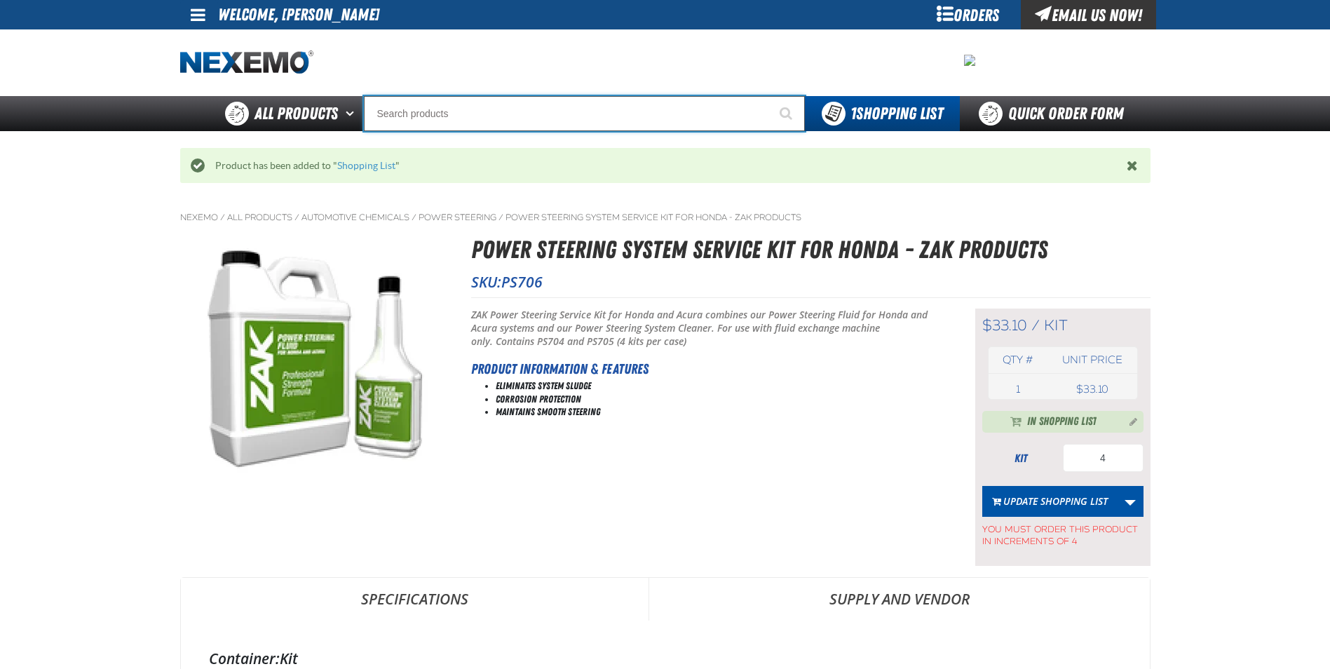
type input "R"
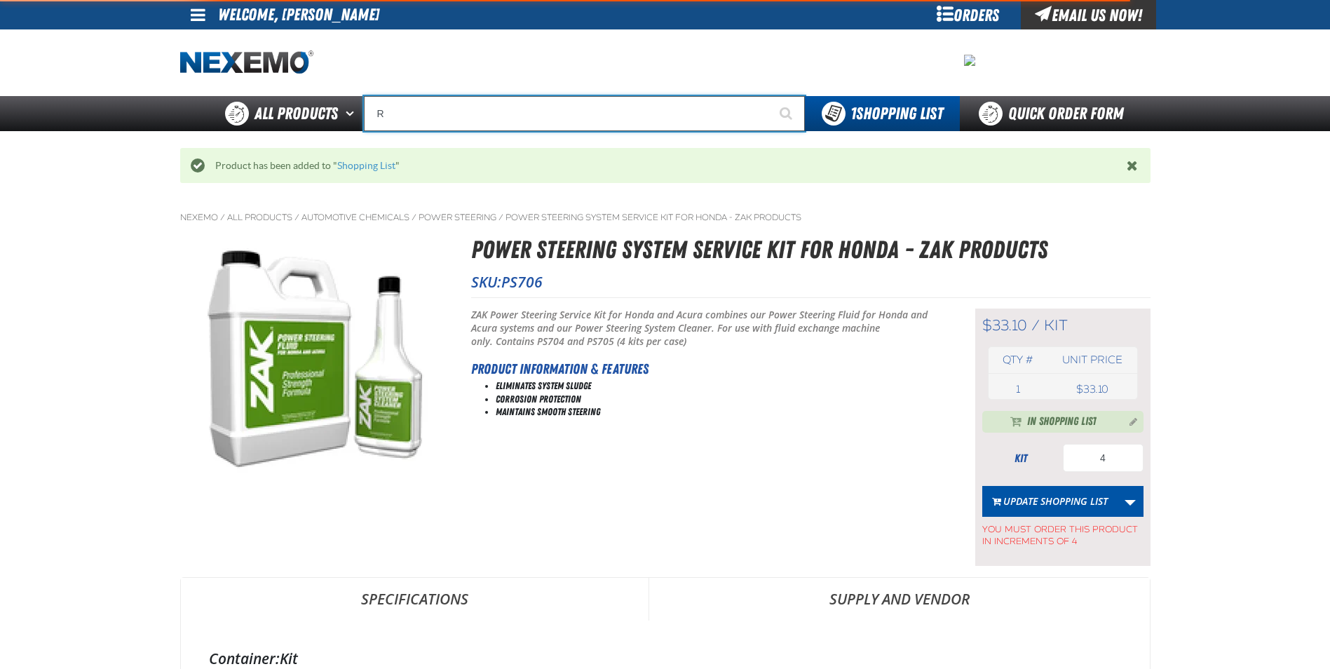
type input "ROADSIDE R"
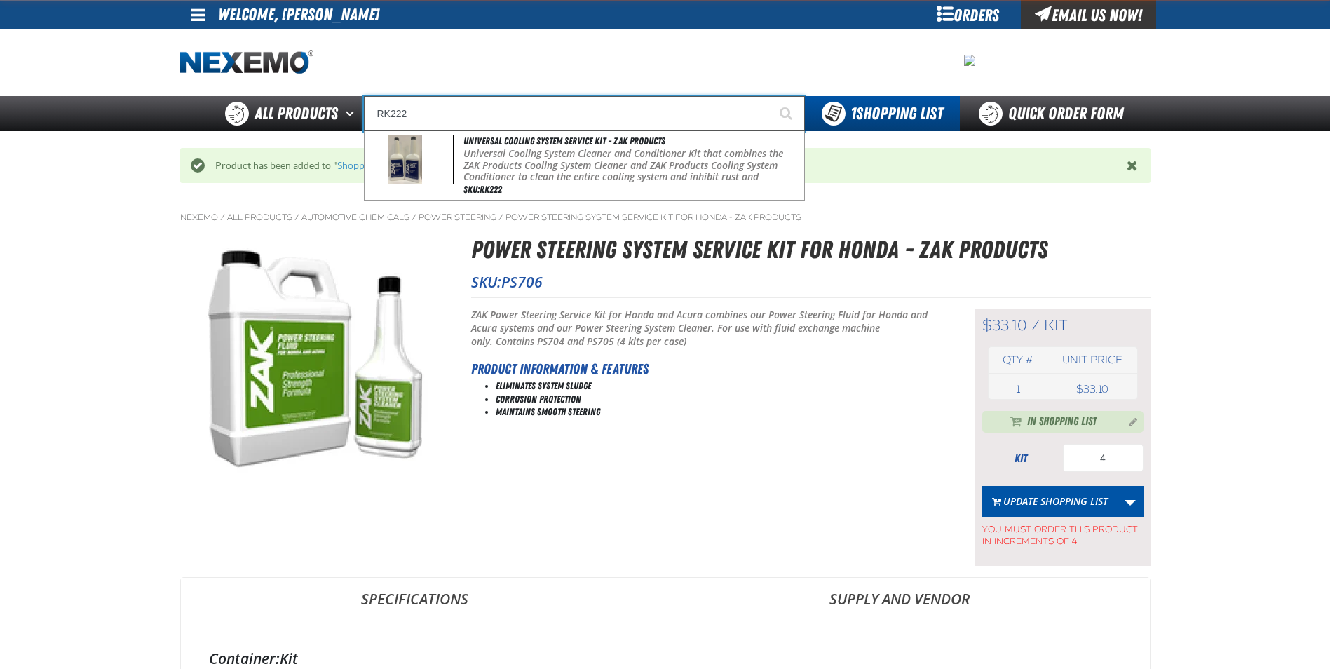
type input "RK222"
click at [770, 96] on button "Start Searching" at bounding box center [787, 113] width 35 height 35
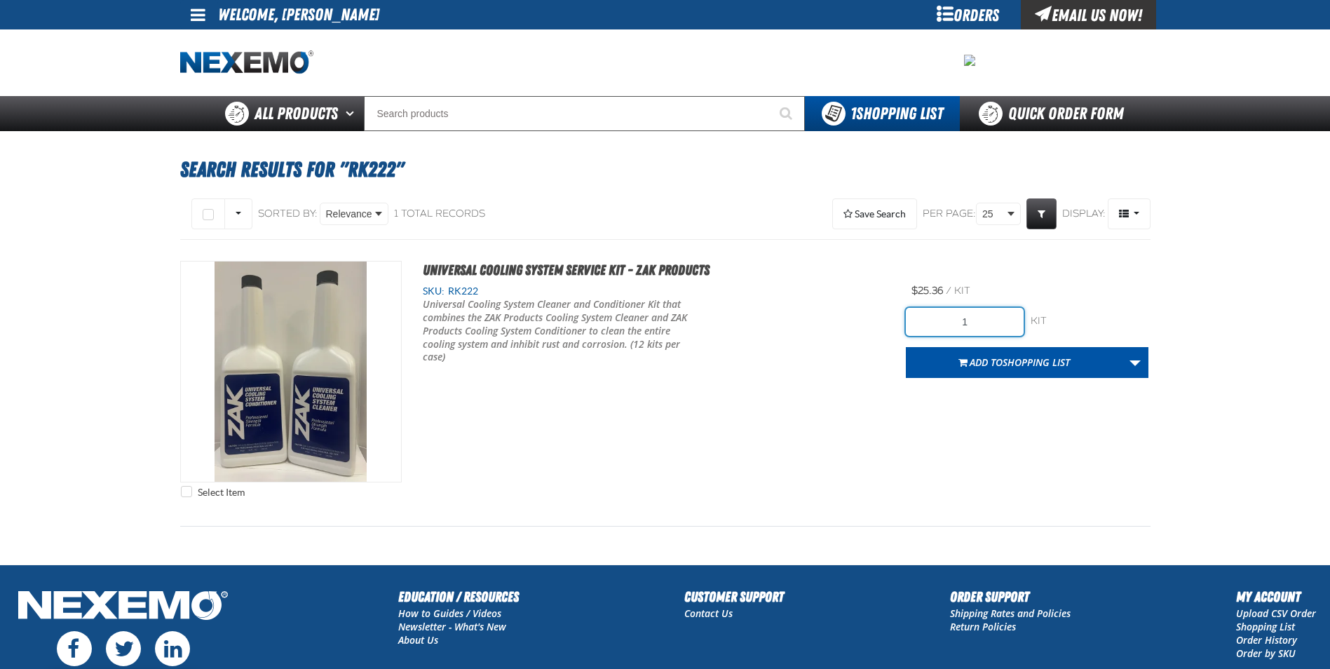
drag, startPoint x: 997, startPoint y: 325, endPoint x: 922, endPoint y: 318, distance: 76.1
click at [924, 318] on input "1" at bounding box center [965, 322] width 118 height 28
type input "48"
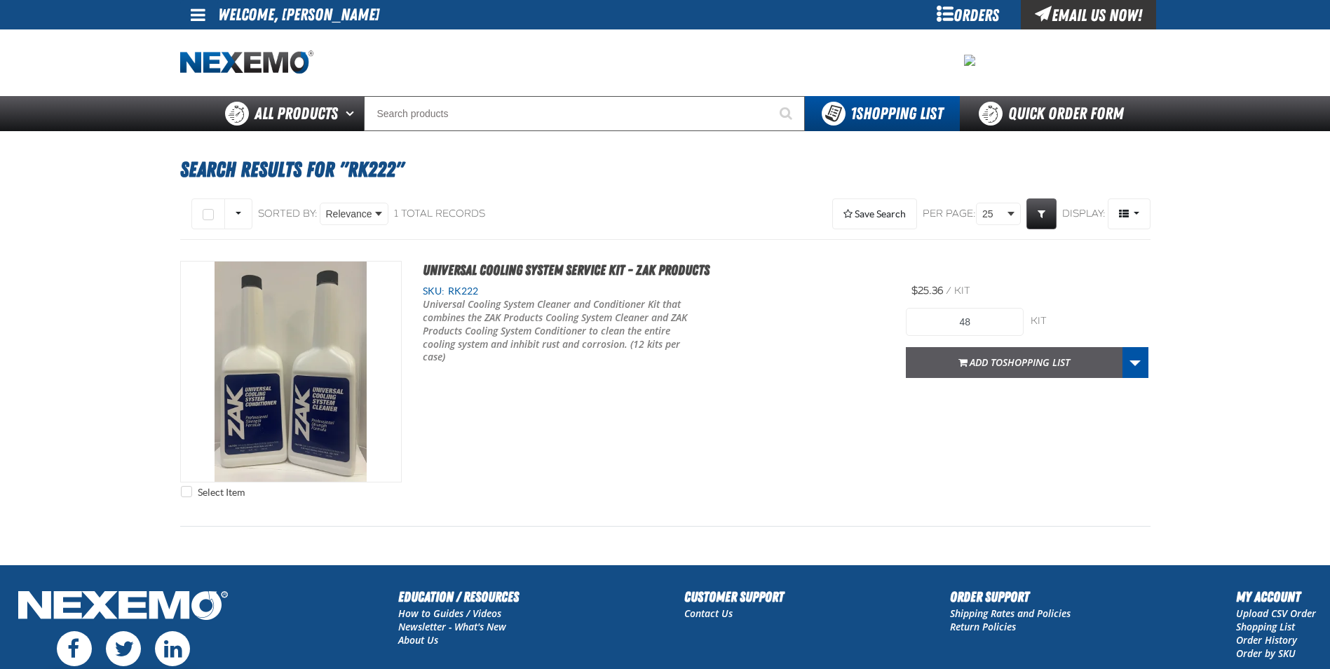
click at [1014, 376] on button "Add to Shopping List" at bounding box center [1014, 362] width 217 height 31
click at [0, 0] on div at bounding box center [0, 0] width 0 height 0
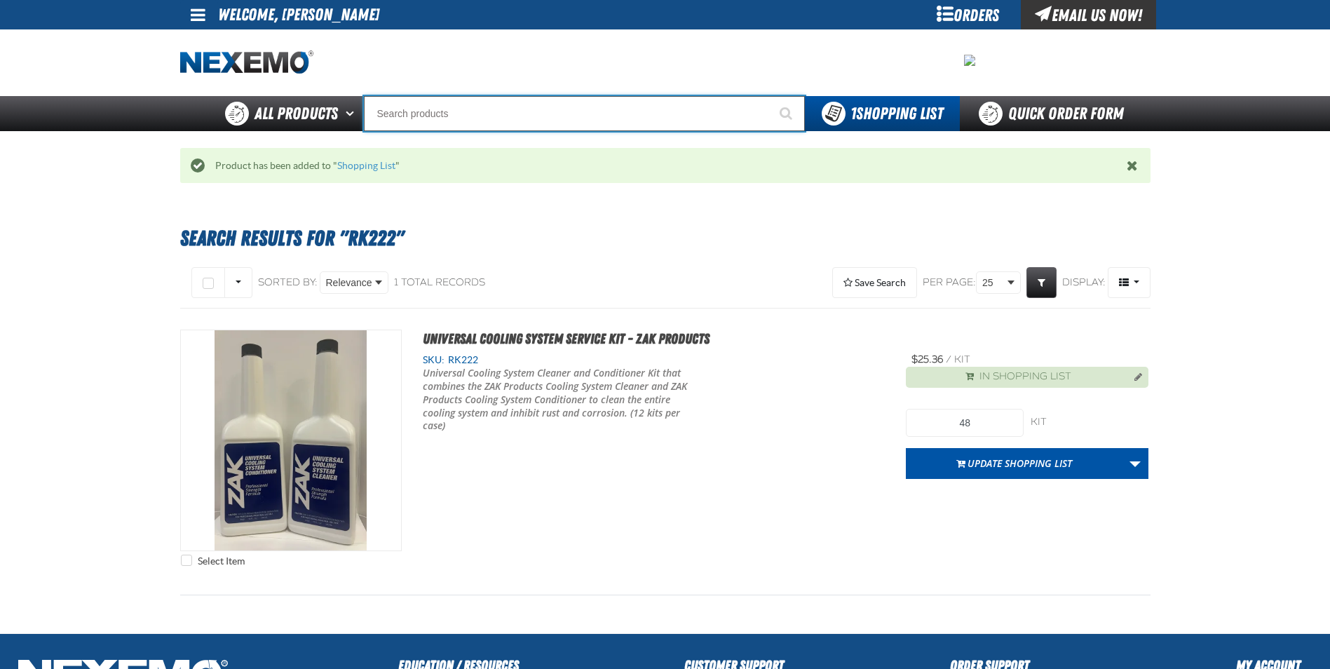
click at [601, 119] on input "Search" at bounding box center [584, 113] width 441 height 35
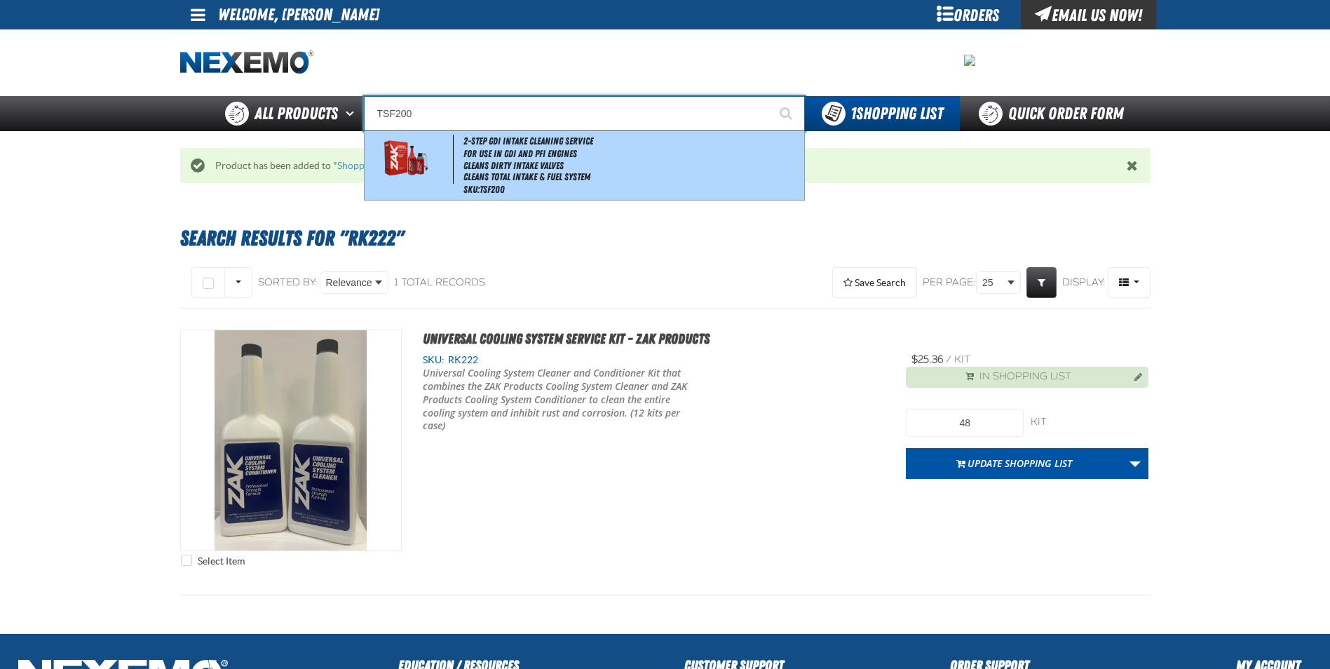
click at [592, 175] on li "Cleans Total Intake & Fuel System" at bounding box center [631, 177] width 337 height 12
type input "2-Step GDI Intake Cleaning Service"
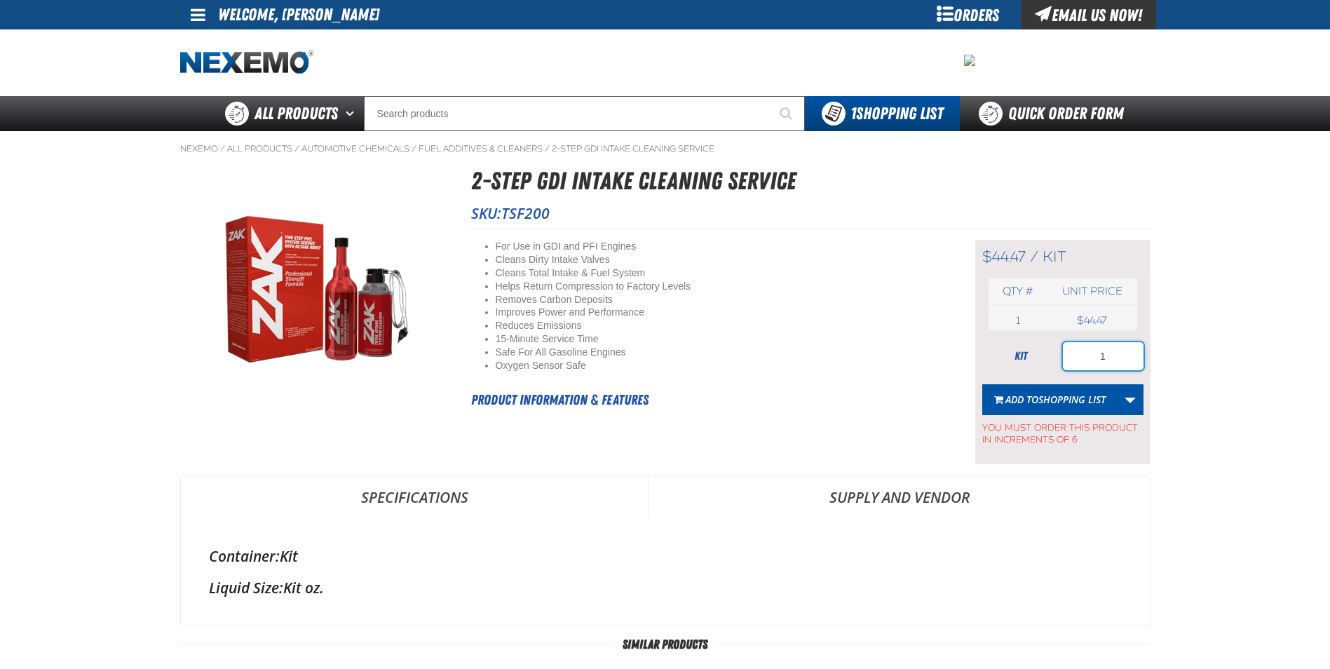
click at [1103, 362] on input "1" at bounding box center [1103, 356] width 81 height 28
type input "18"
click at [1020, 404] on span "Add to Shopping List" at bounding box center [1055, 399] width 100 height 13
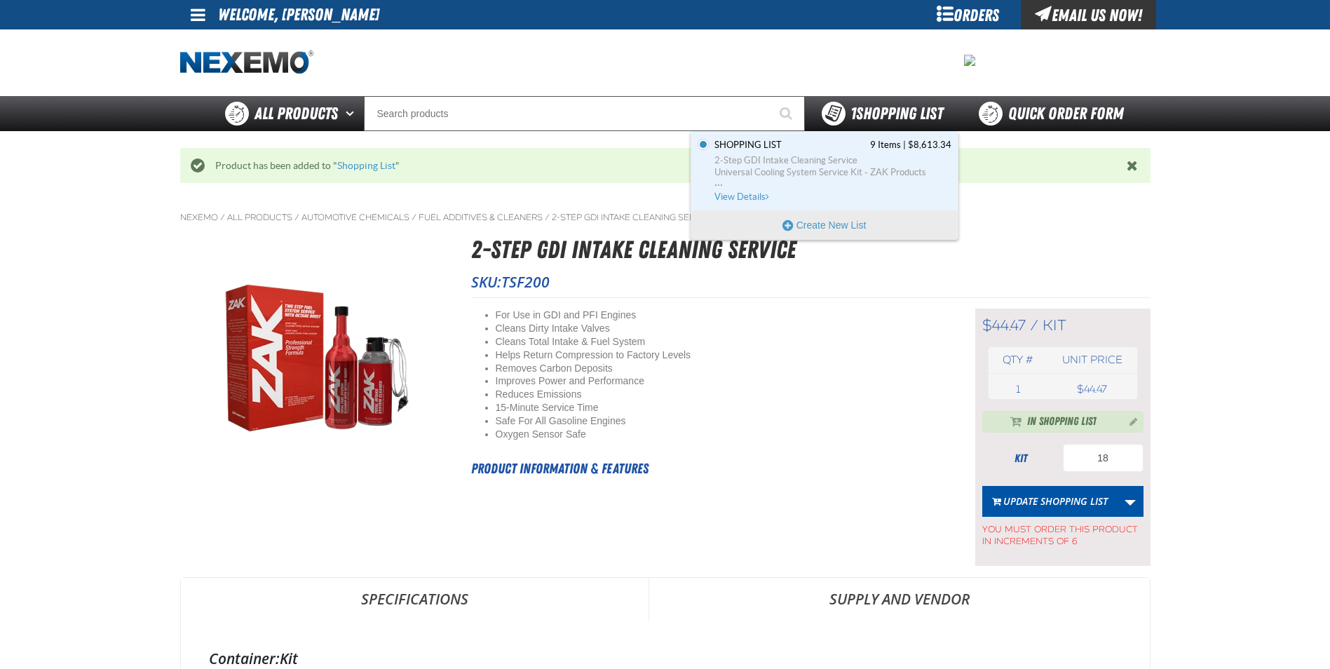
click at [916, 118] on span "1 Shopping List" at bounding box center [896, 114] width 93 height 20
click at [858, 146] on span "Shopping List 9 Items | $8,613.34" at bounding box center [832, 145] width 237 height 13
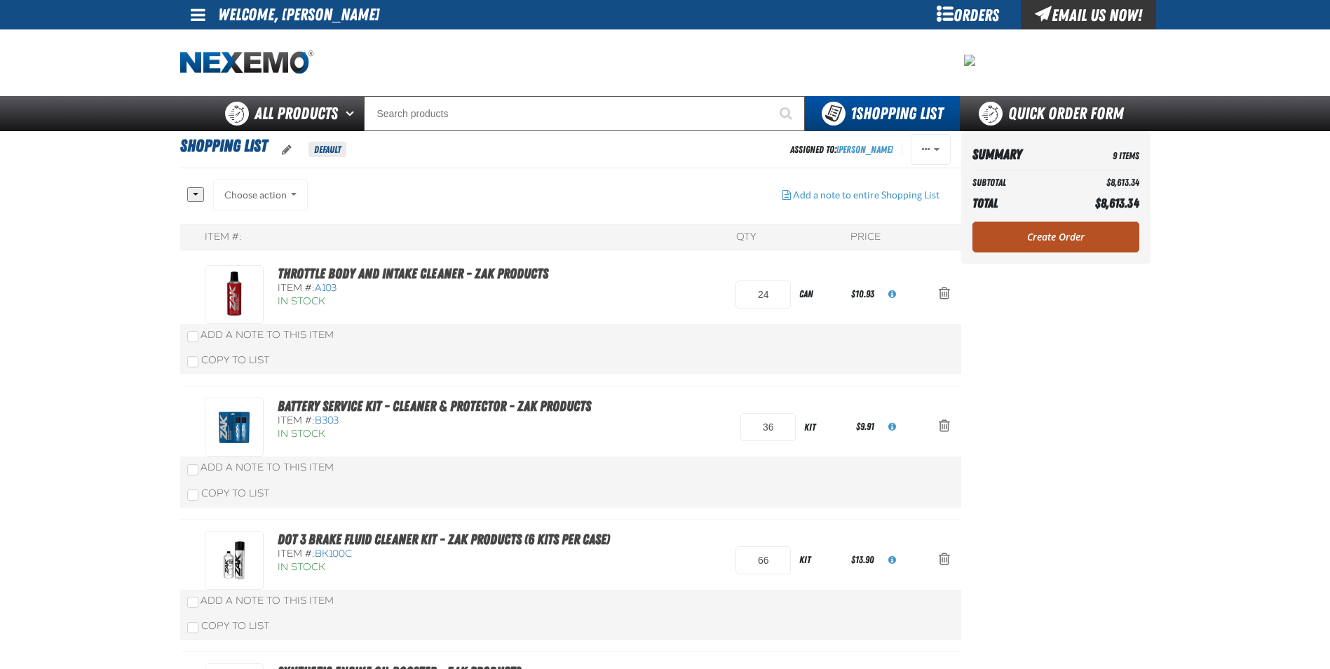
click at [1078, 240] on link "Create Order" at bounding box center [1055, 236] width 167 height 31
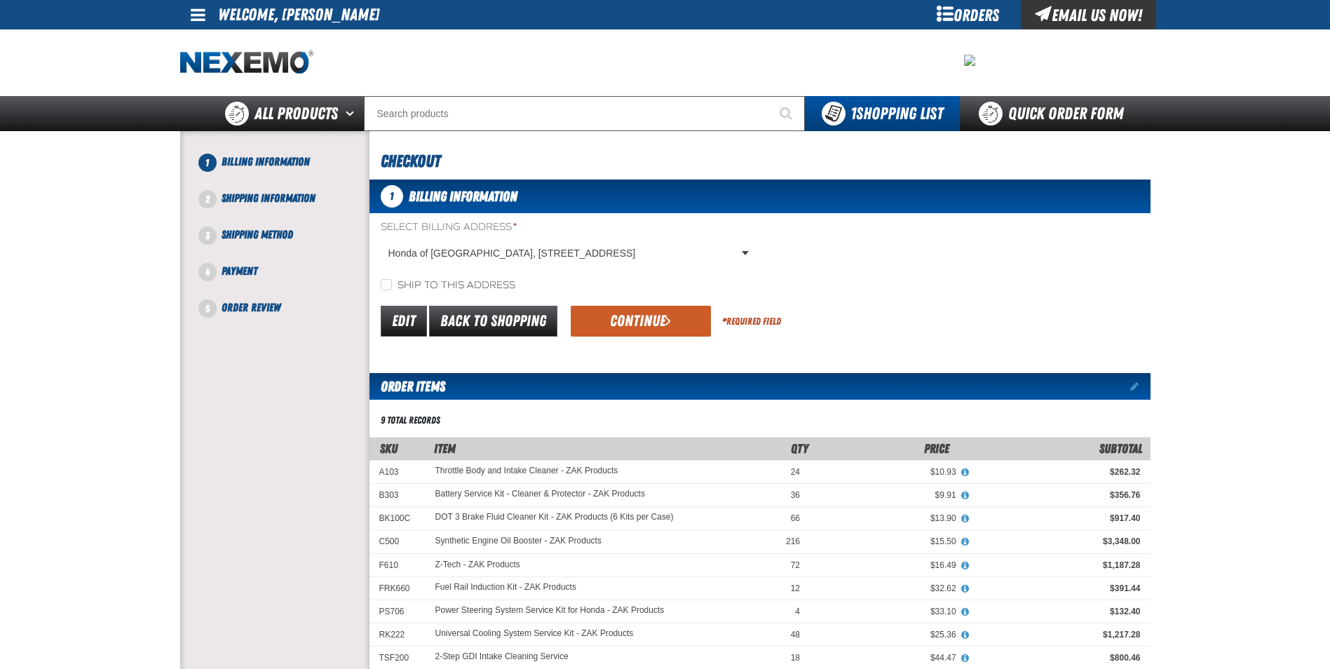
click at [640, 305] on div "Edit Back to Shopping Continue * Required Field" at bounding box center [759, 321] width 781 height 36
click at [648, 323] on button "Continue" at bounding box center [641, 321] width 140 height 31
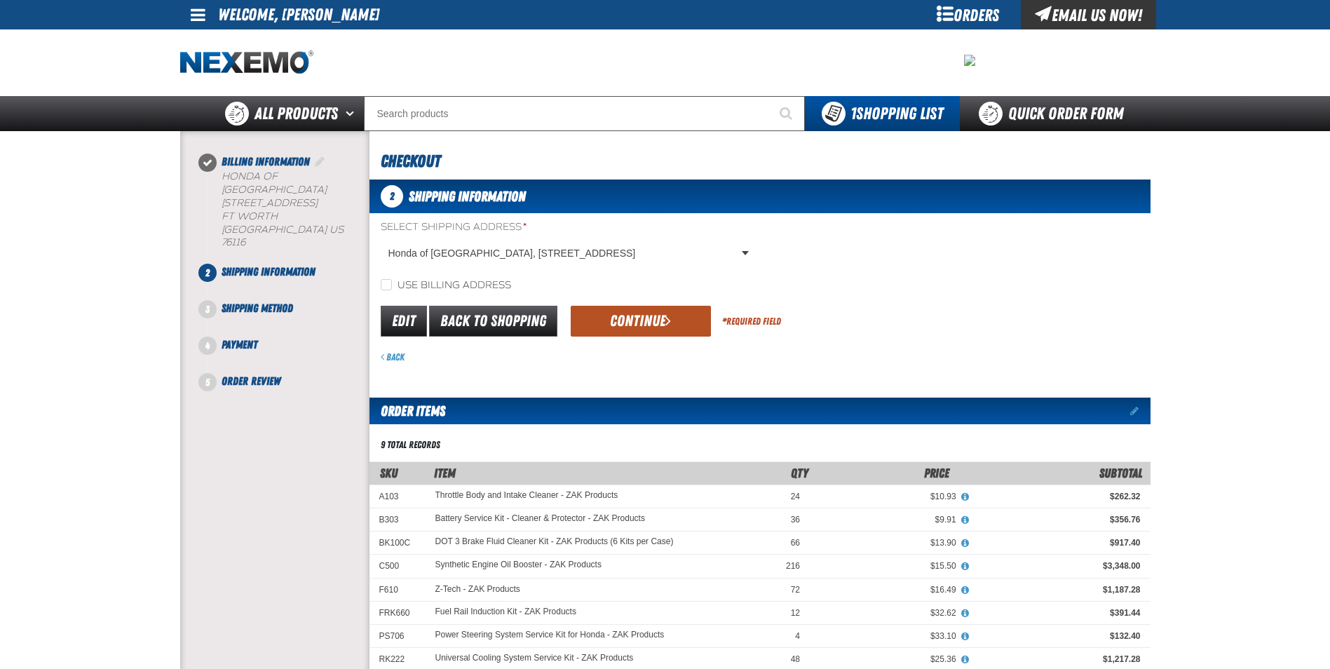
click at [647, 309] on button "Continue" at bounding box center [641, 321] width 140 height 31
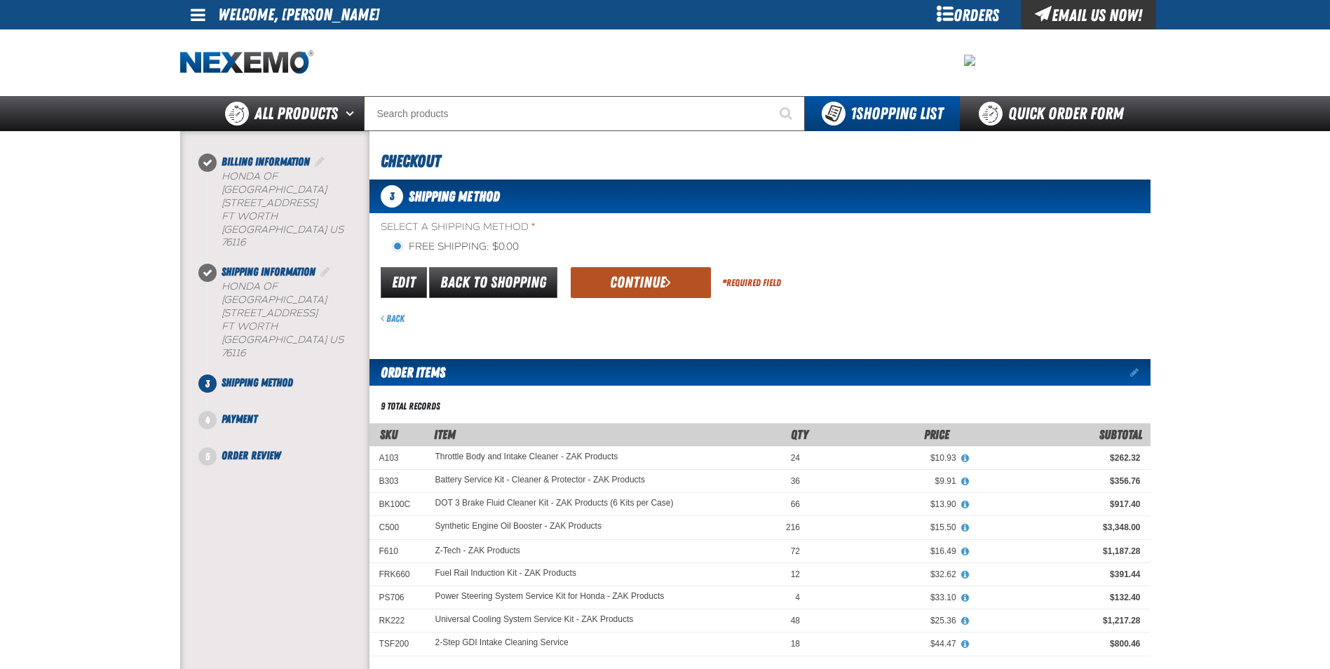
click at [626, 294] on button "Continue" at bounding box center [641, 282] width 140 height 31
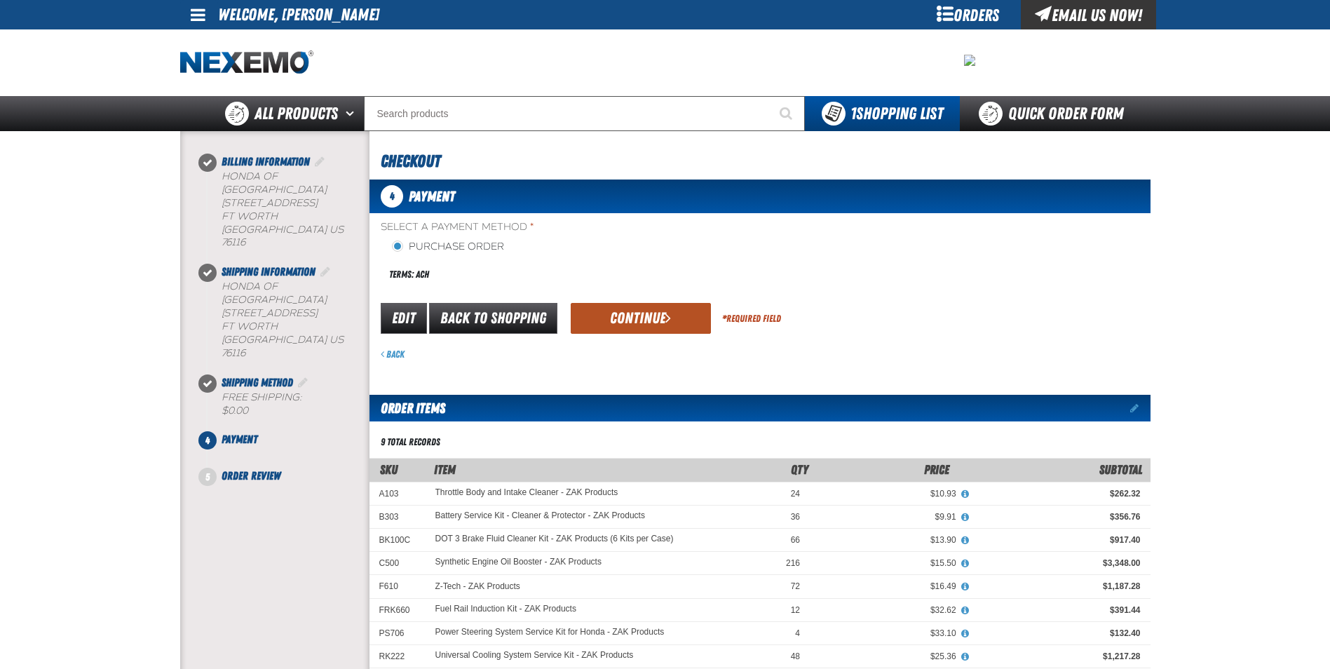
click at [639, 304] on button "Continue" at bounding box center [641, 318] width 140 height 31
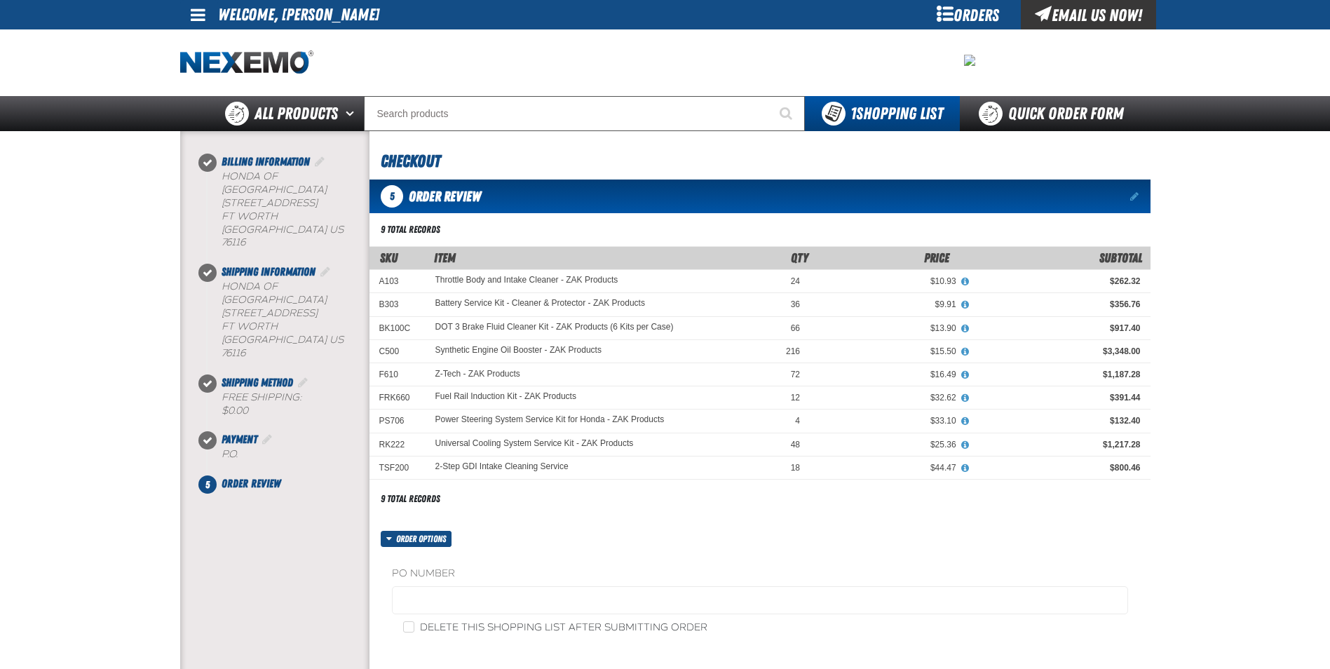
click at [456, 585] on fieldset "PO Number" at bounding box center [760, 592] width 736 height 53
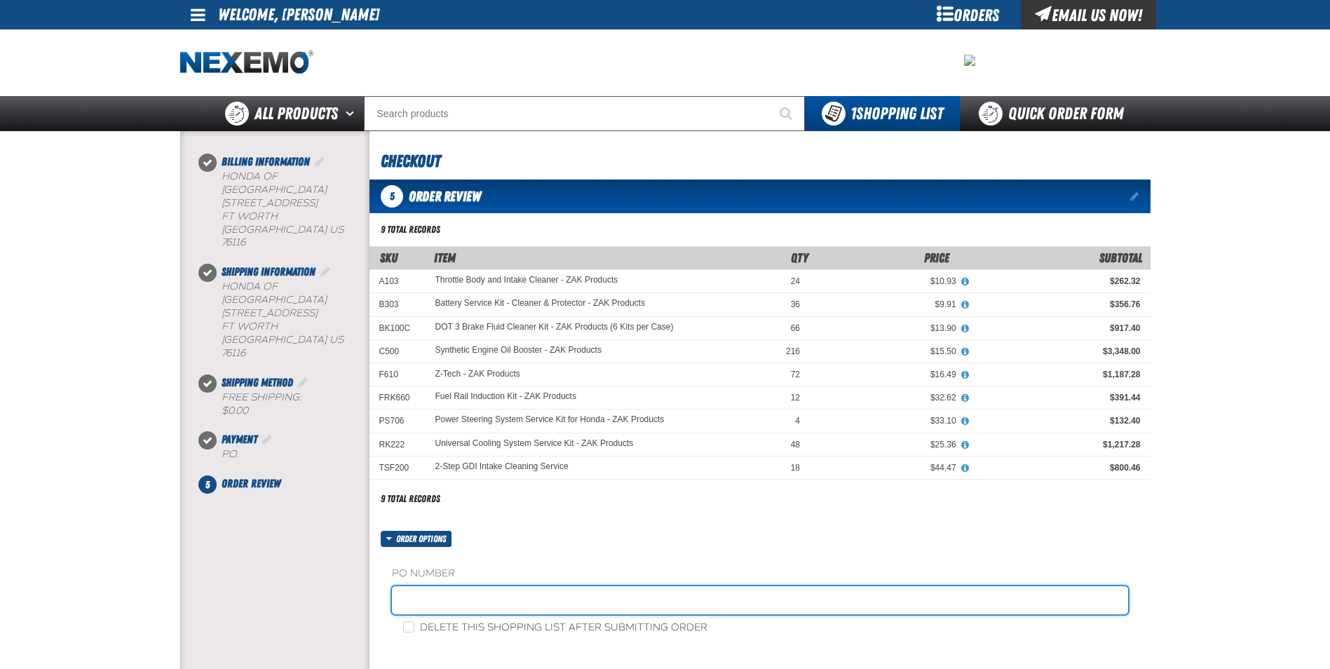
drag, startPoint x: 464, startPoint y: 597, endPoint x: 456, endPoint y: 589, distance: 11.4
click at [456, 592] on input "text" at bounding box center [760, 600] width 736 height 28
type input "ZAK0929"
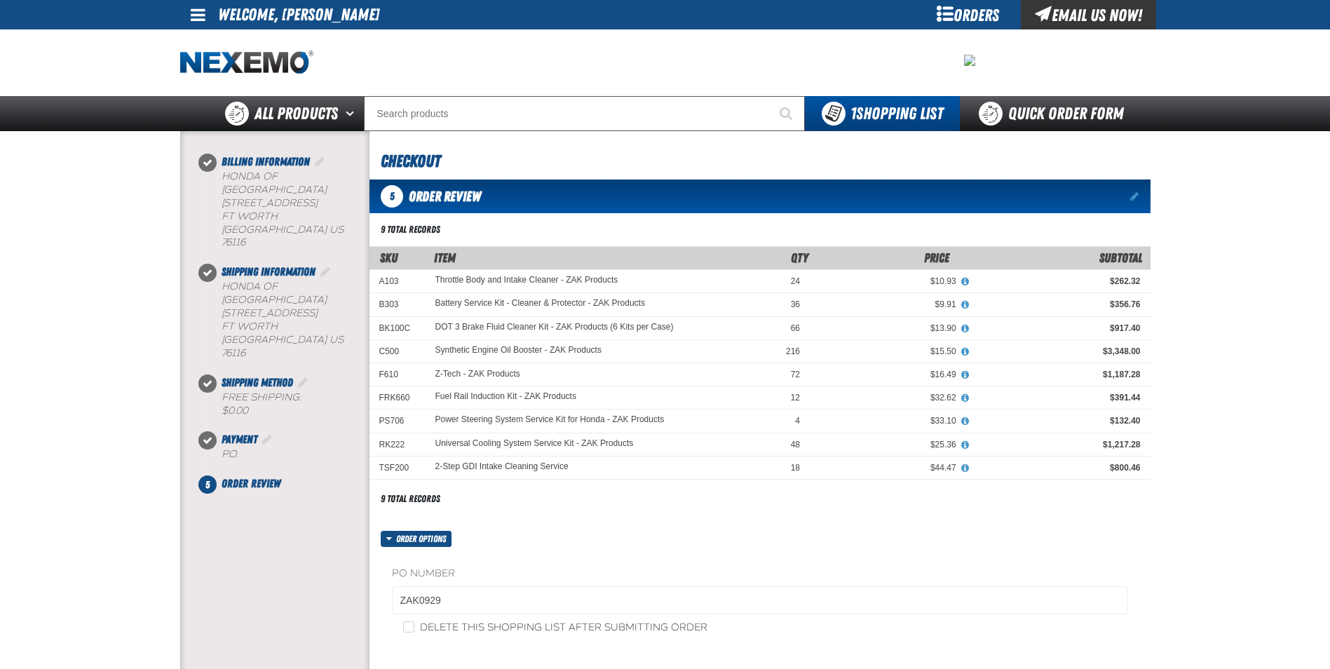
click at [417, 634] on div "PO Number ZAK0929 Delete this shopping list after submitting order" at bounding box center [759, 600] width 781 height 107
click at [408, 627] on input "Delete this shopping list after submitting order" at bounding box center [408, 626] width 11 height 11
checkbox input "true"
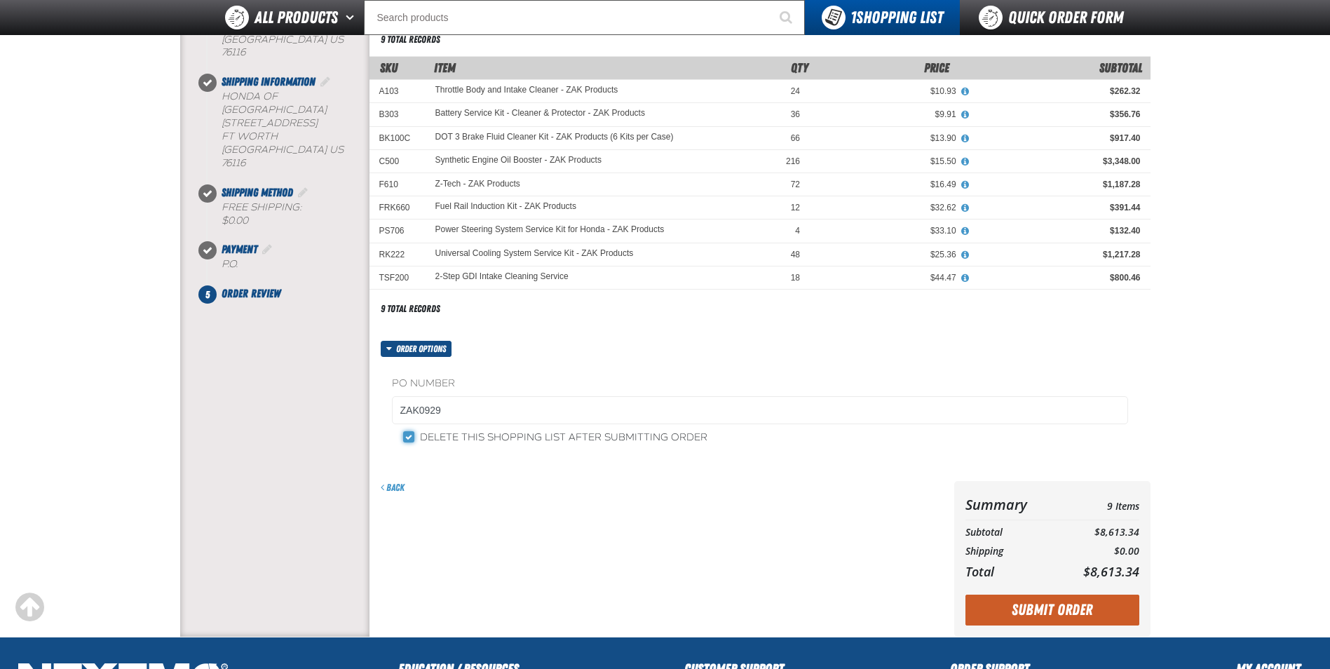
scroll to position [350, 0]
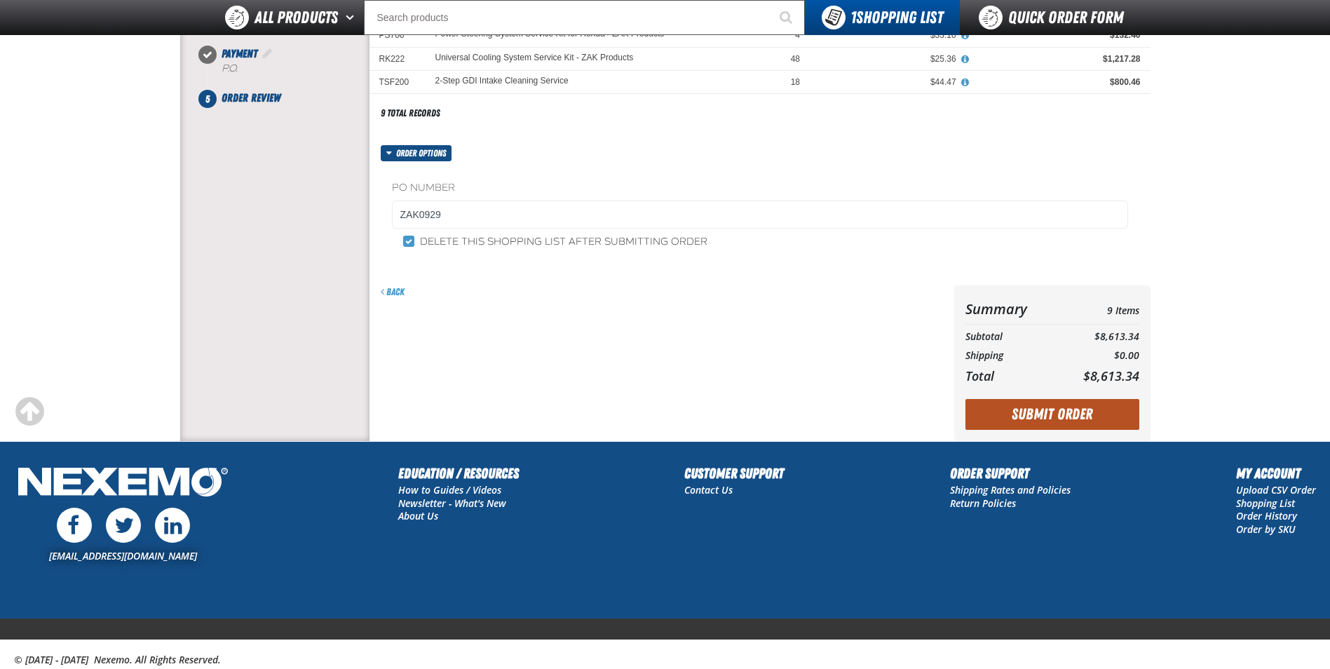
click at [1061, 416] on button "Submit Order" at bounding box center [1052, 414] width 174 height 31
